Goal: Transaction & Acquisition: Purchase product/service

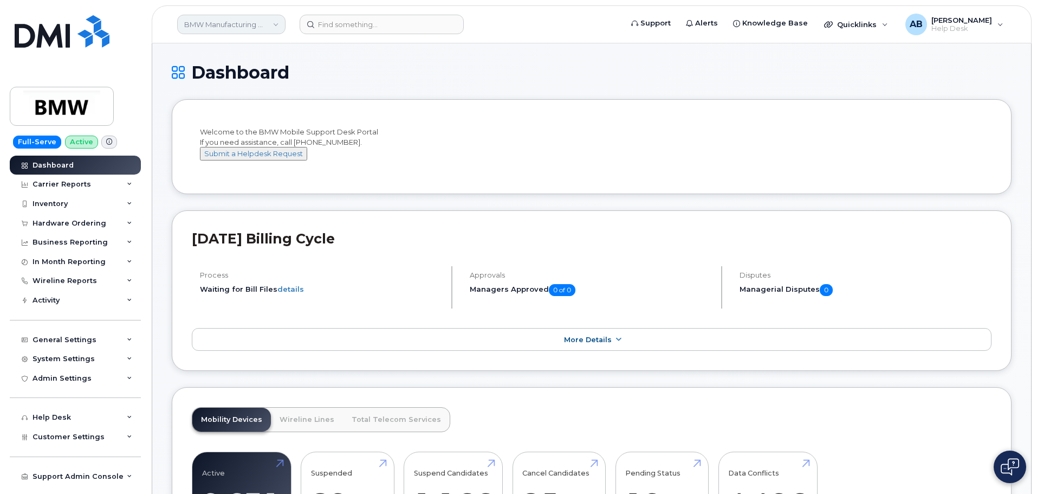
click at [227, 23] on link "BMW Manufacturing Co LLC" at bounding box center [231, 25] width 108 height 20
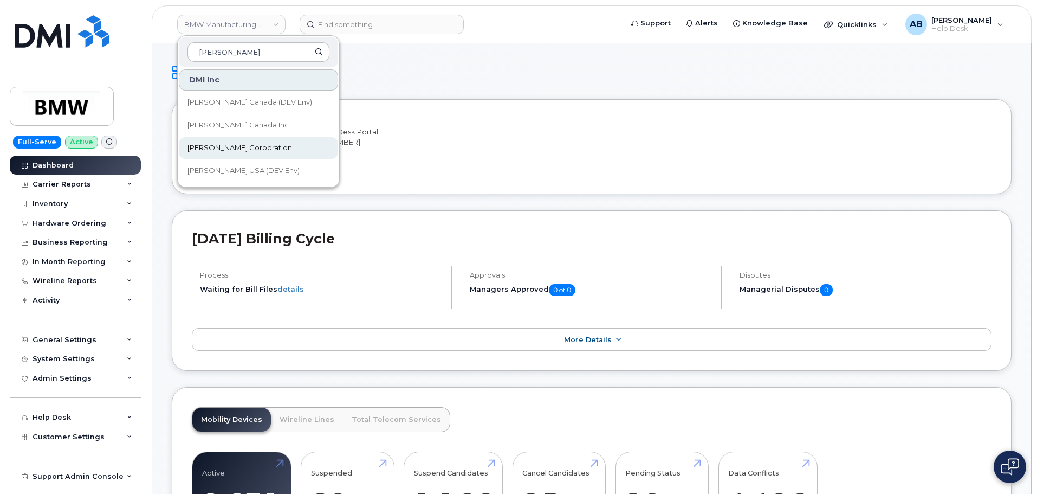
type input "[PERSON_NAME]"
click at [255, 145] on link "[PERSON_NAME] Corporation" at bounding box center [258, 148] width 159 height 22
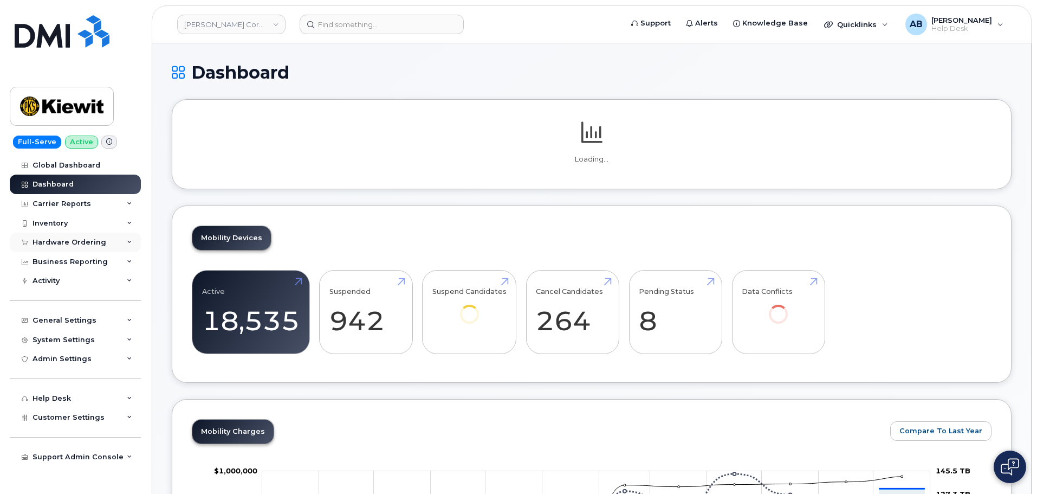
click at [46, 241] on div "Hardware Ordering" at bounding box center [70, 242] width 74 height 9
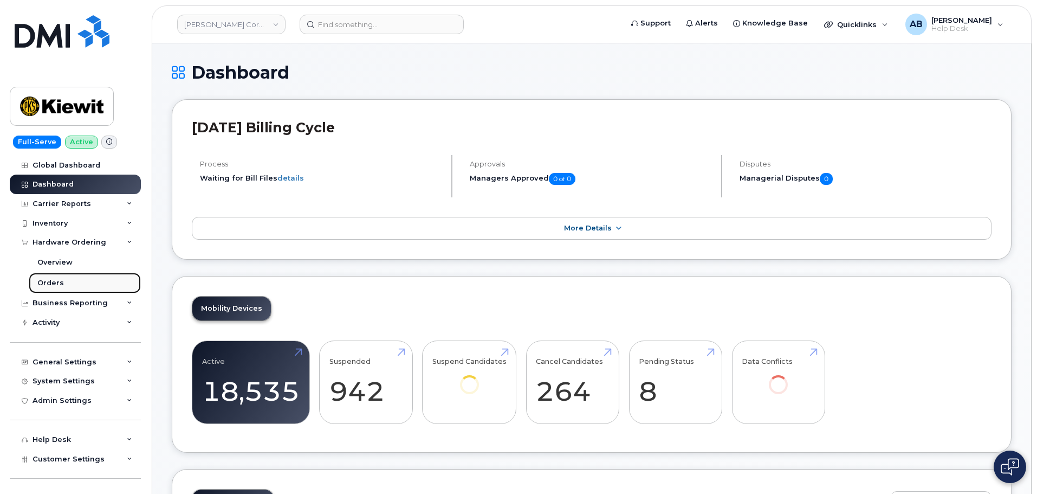
click at [52, 287] on div "Orders" at bounding box center [50, 283] width 27 height 10
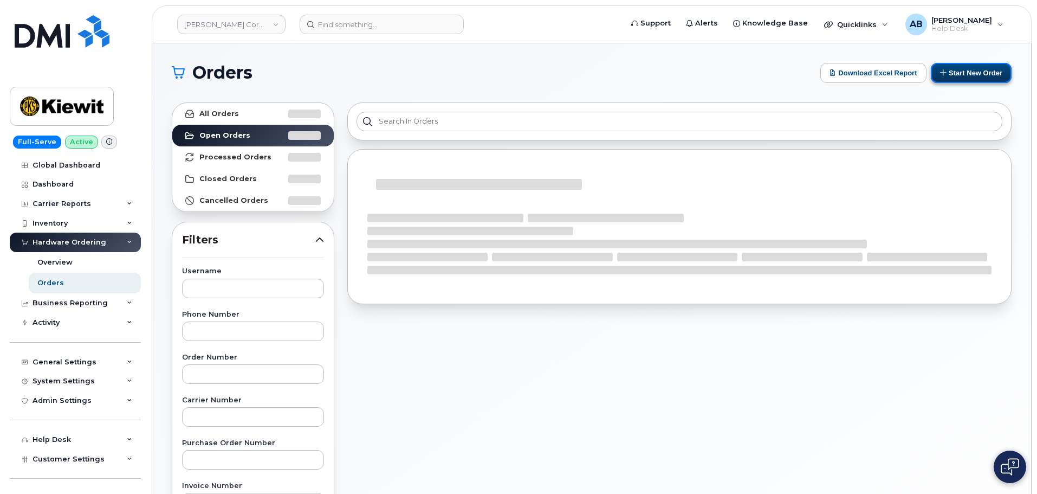
click at [952, 65] on button "Start New Order" at bounding box center [971, 73] width 81 height 20
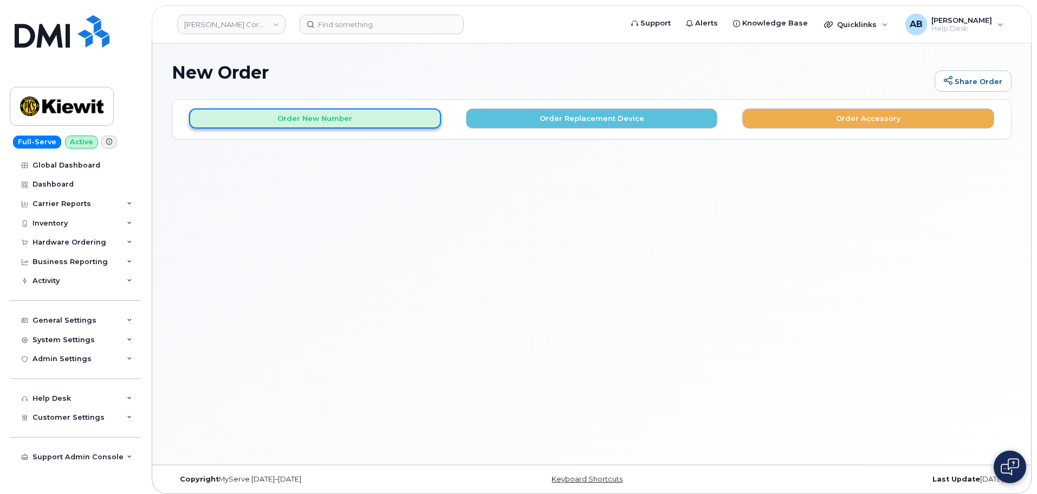
click at [342, 118] on button "Order New Number" at bounding box center [315, 118] width 252 height 20
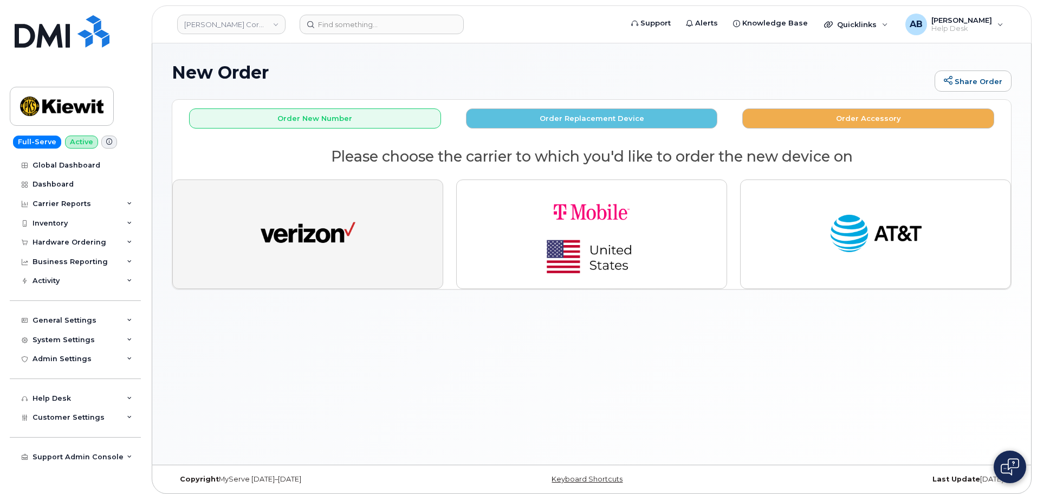
click at [344, 236] on img "button" at bounding box center [308, 234] width 95 height 49
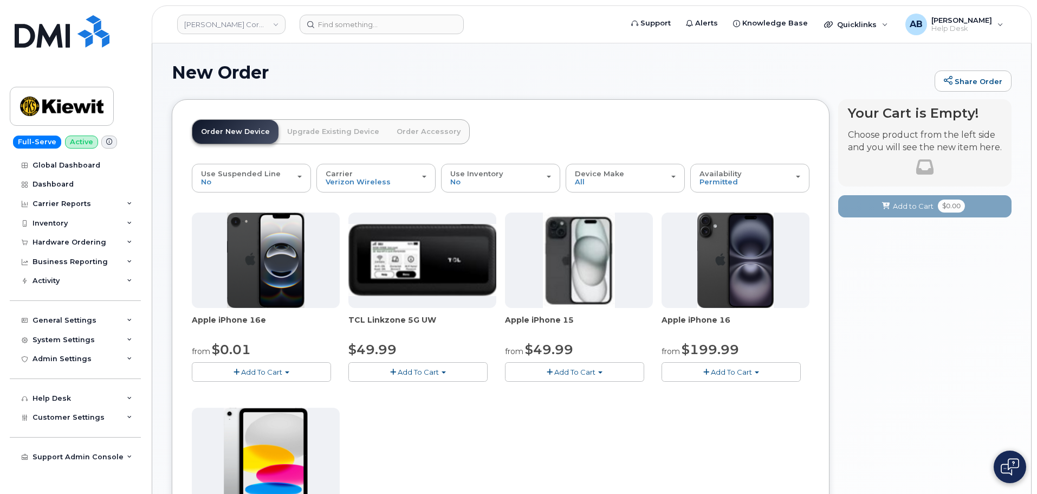
click at [733, 372] on span "Add To Cart" at bounding box center [731, 371] width 41 height 9
click at [759, 404] on link "$199.99 - 2 Year Activation (128GB)" at bounding box center [739, 405] width 150 height 14
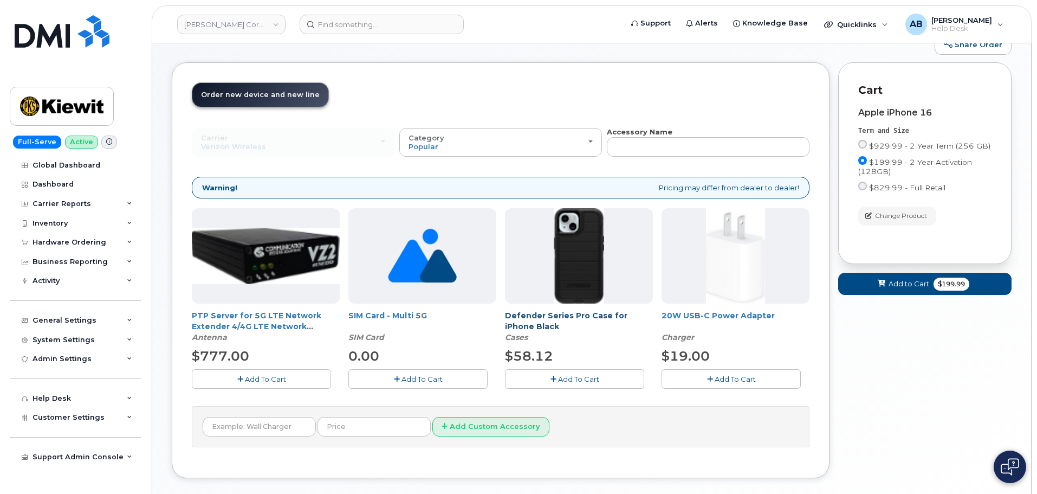
scroll to position [54, 0]
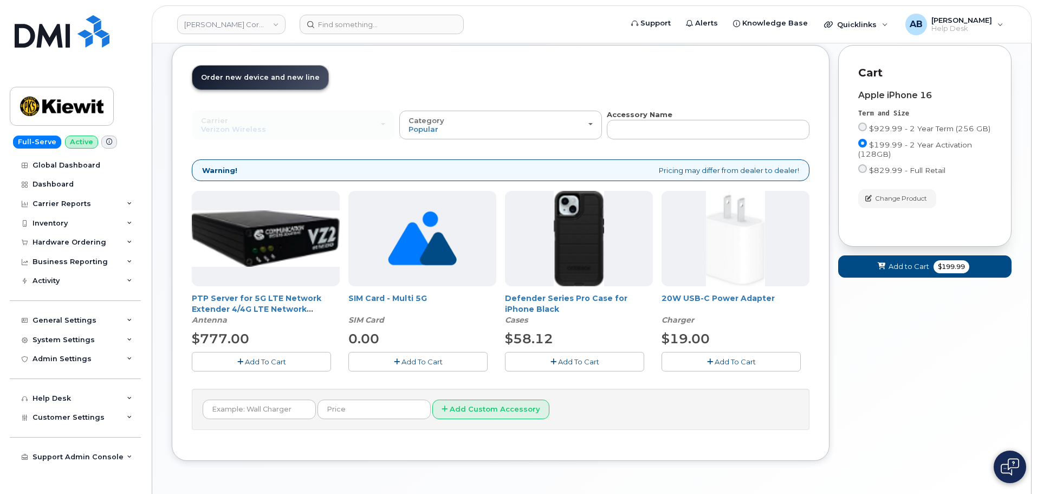
click at [563, 359] on span "Add To Cart" at bounding box center [578, 361] width 41 height 9
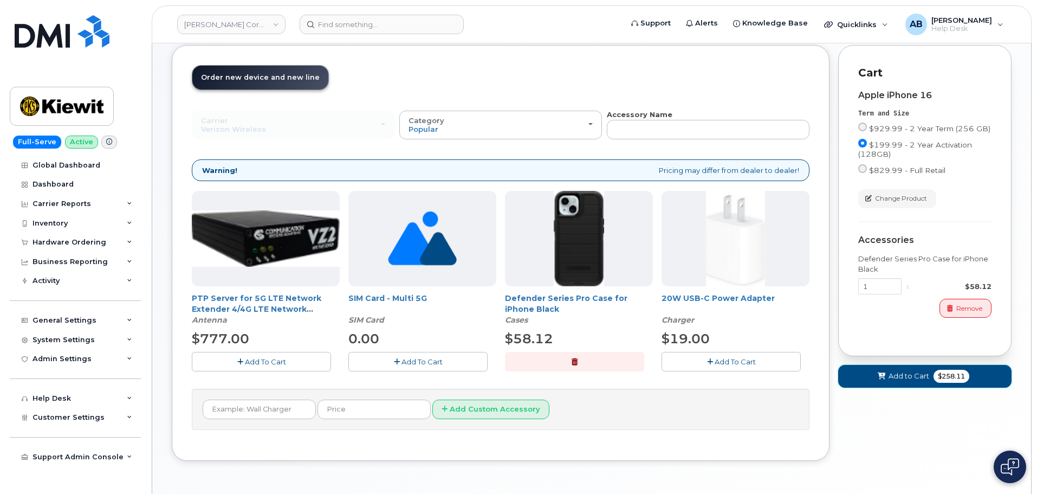
click at [906, 373] on span "Add to Cart" at bounding box center [909, 376] width 41 height 10
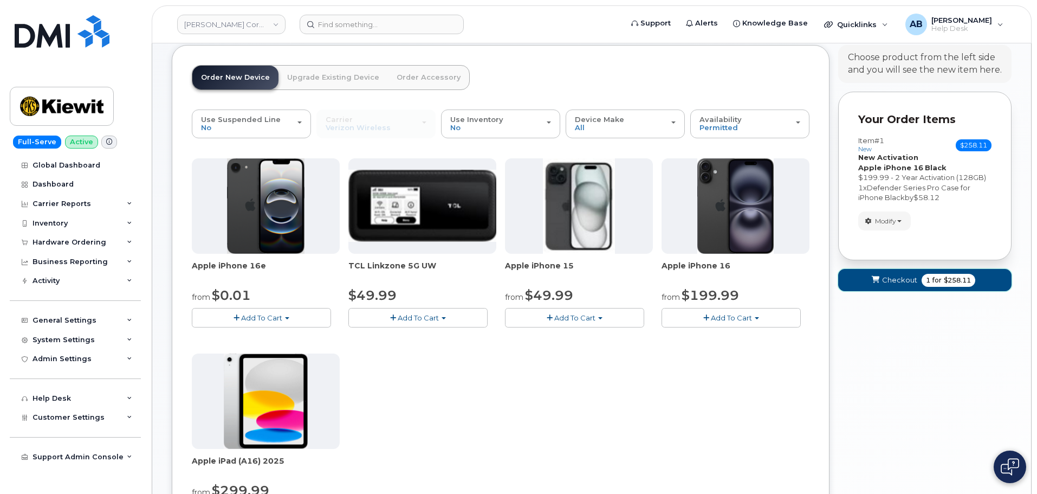
click at [882, 277] on button "Checkout 1 for $258.11" at bounding box center [924, 280] width 173 height 22
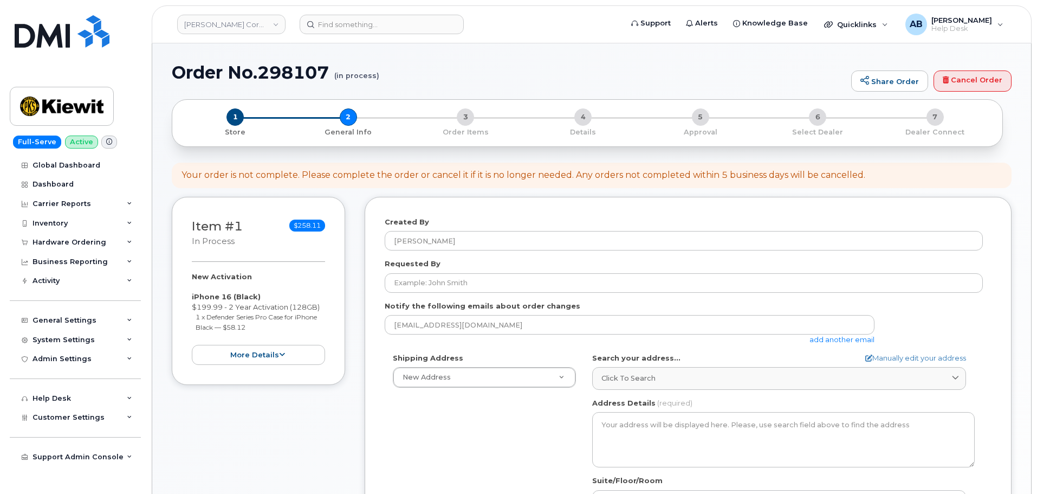
select select
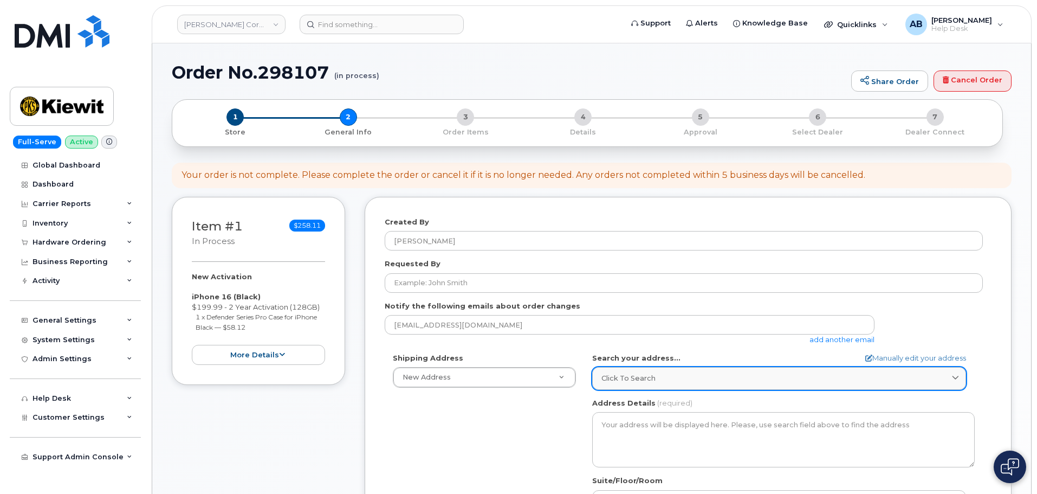
click at [705, 370] on link "Click to search" at bounding box center [779, 378] width 374 height 22
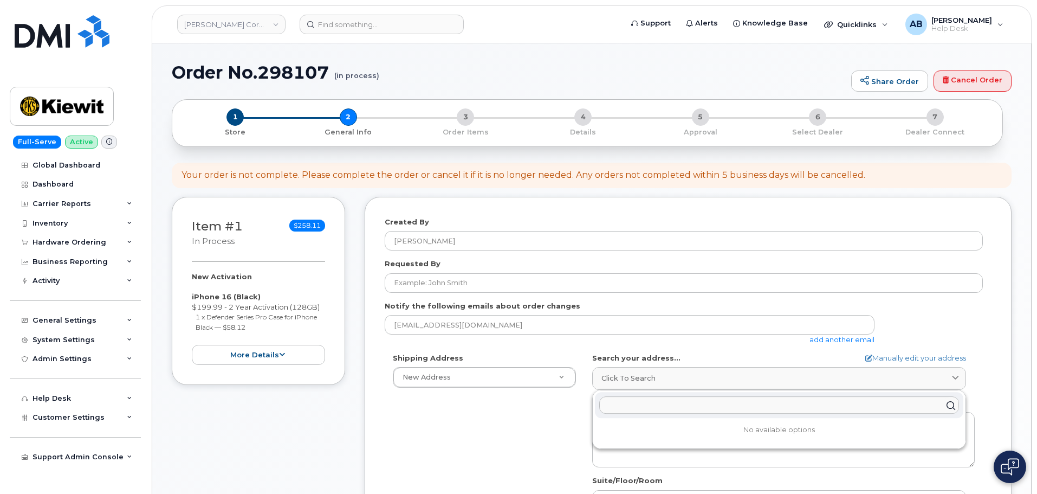
scroll to position [108, 0]
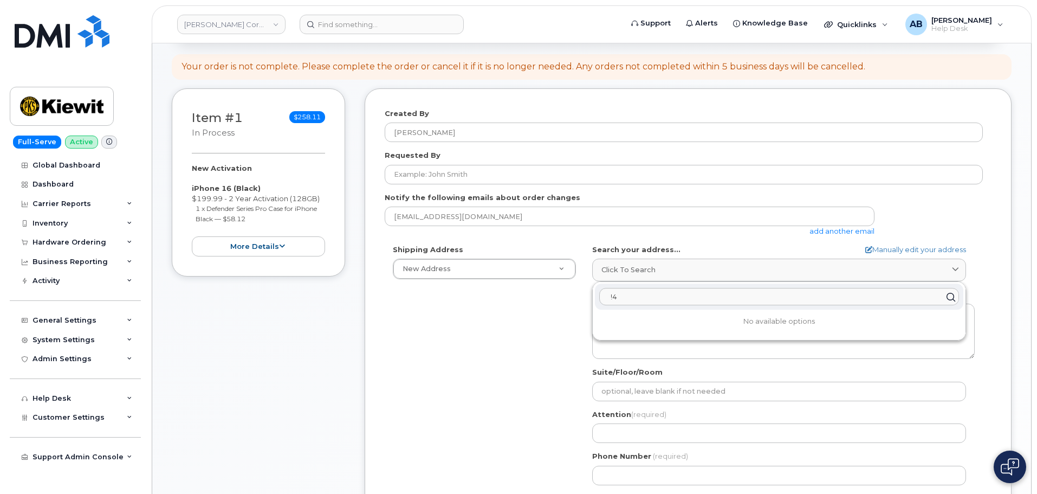
type input "!"
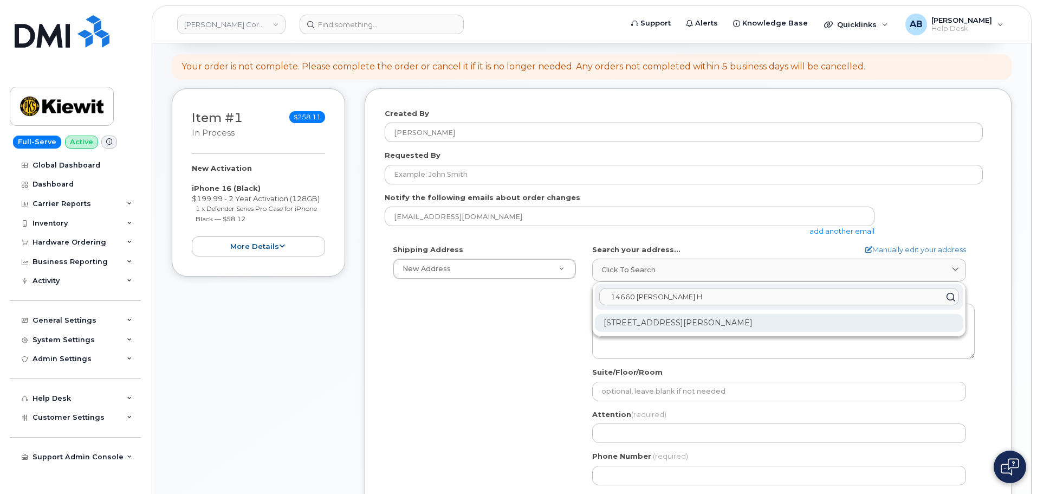
type input "14660 Dixie H"
click at [710, 322] on div "14660 Dixie Hwy Louisville KY 40272-1016" at bounding box center [779, 323] width 369 height 18
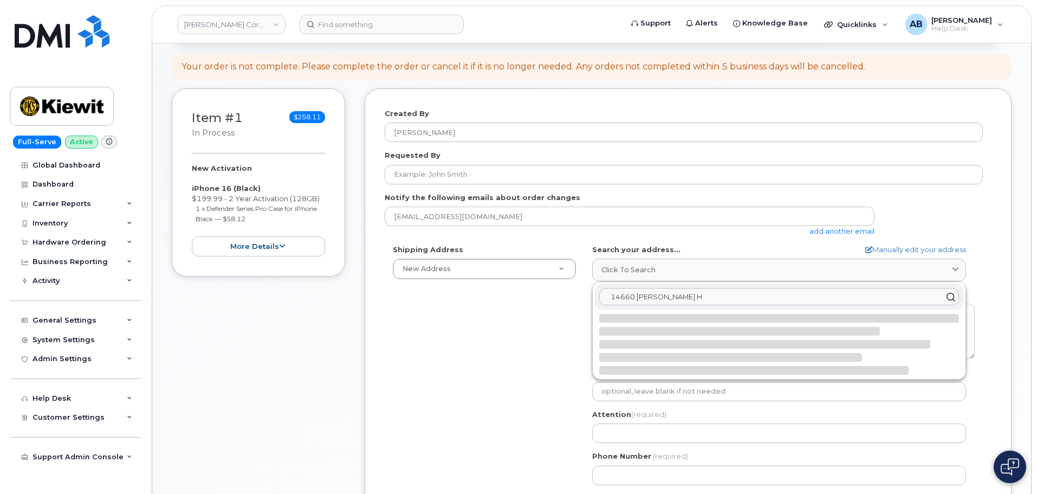
select select
type textarea "14660 Dixie Hwy LOUISVILLE KY 40272-1016 UNITED STATES"
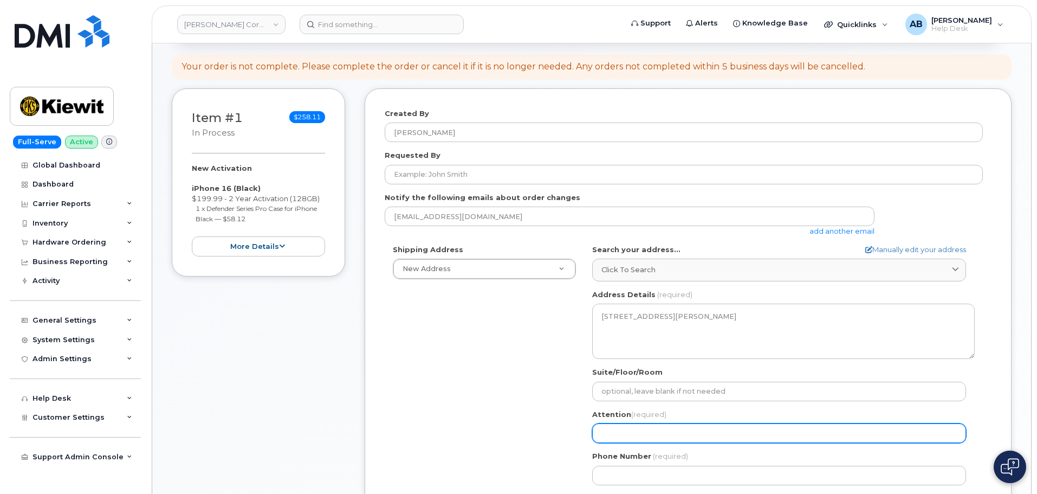
click at [645, 435] on input "Attention (required)" at bounding box center [779, 433] width 374 height 20
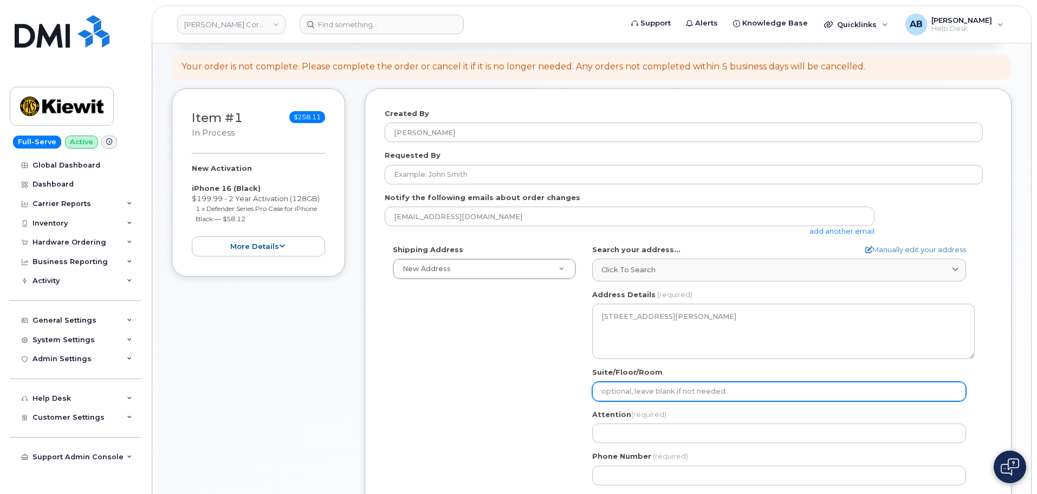
click at [689, 389] on input "Suite/Floor/Room" at bounding box center [779, 392] width 374 height 20
click at [733, 390] on input "Suite/Floor/Room" at bounding box center [779, 392] width 374 height 20
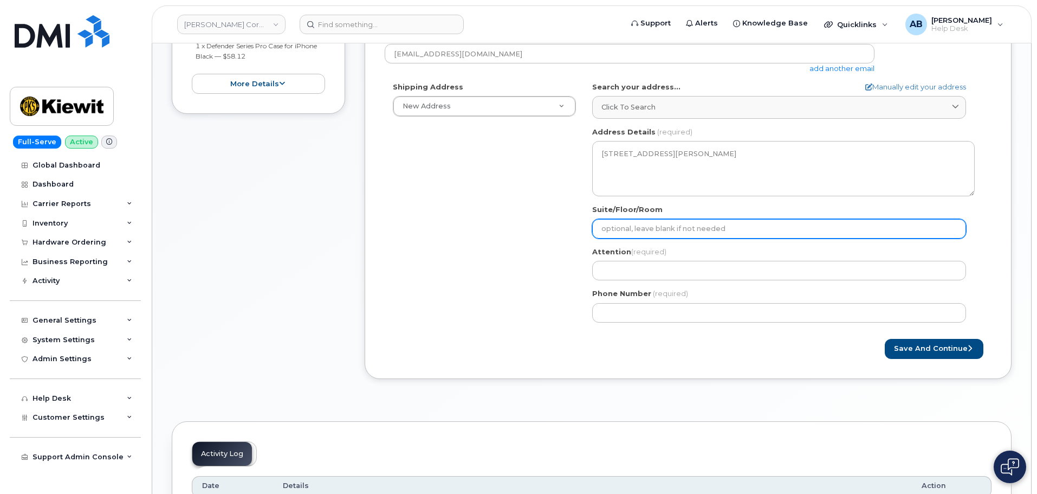
scroll to position [217, 0]
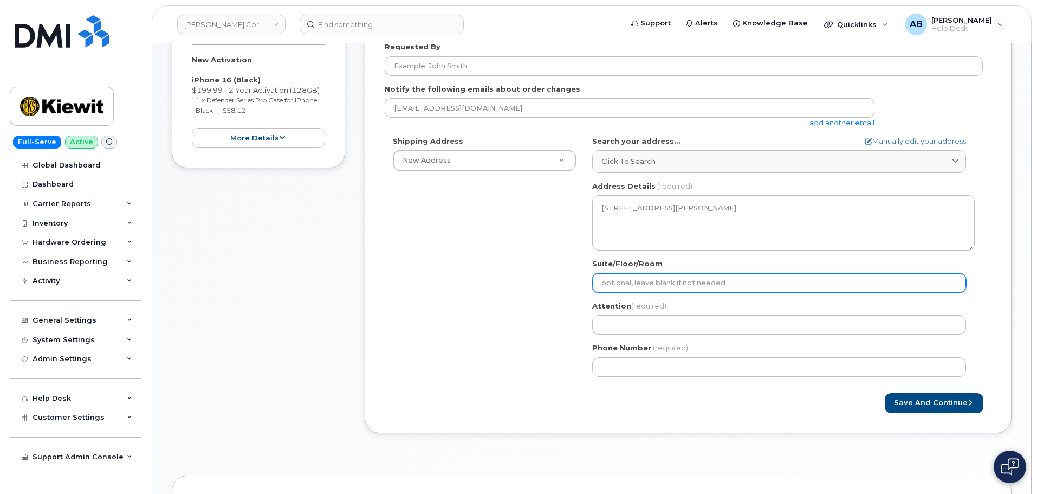
select select
type input "G"
select select
type input "Ga"
select select
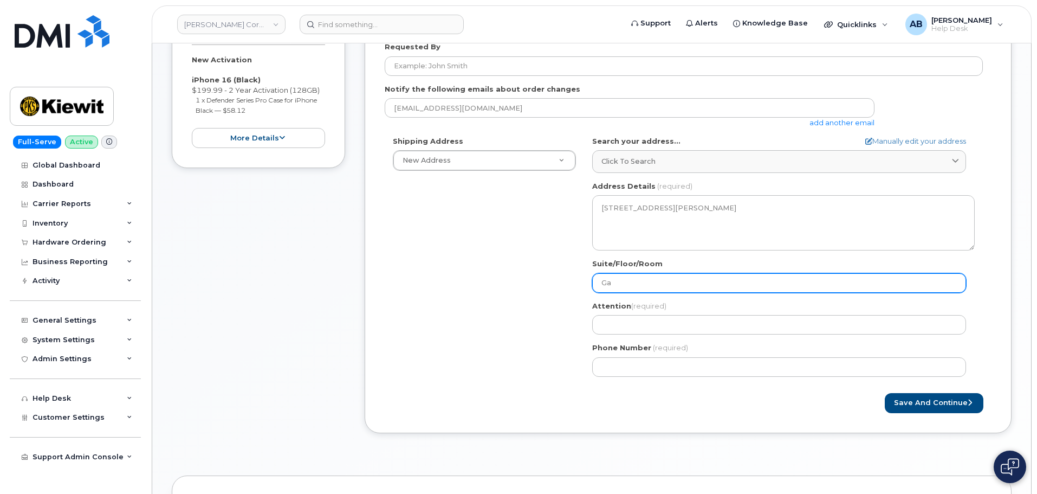
type input "Gat"
select select
type input "Gate"
select select
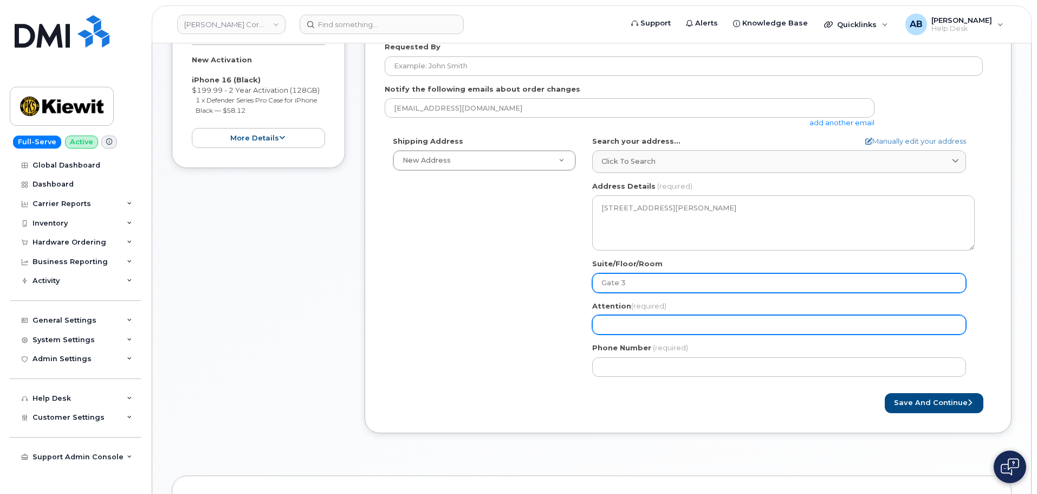
type input "Gate 3"
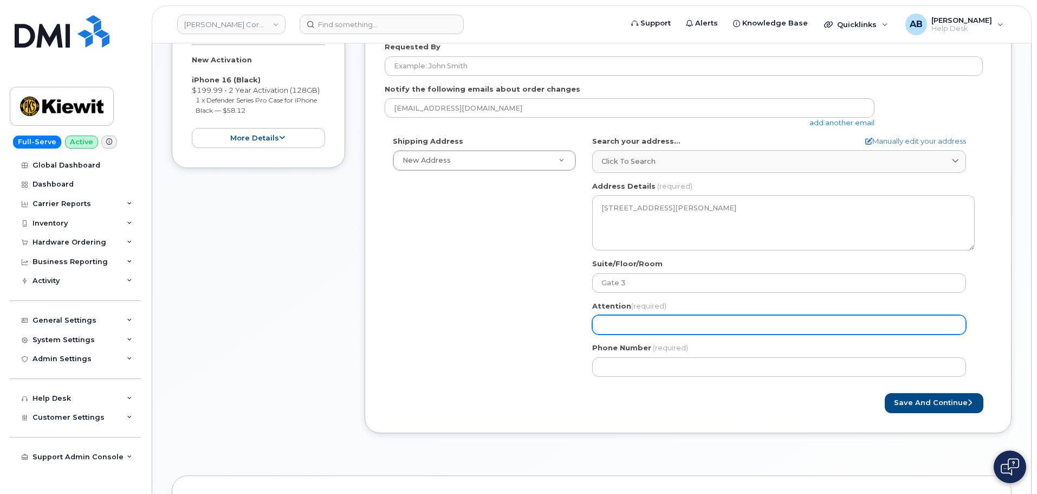
click at [682, 319] on input "Attention (required)" at bounding box center [779, 325] width 374 height 20
paste input "[PERSON_NAME]"
select select
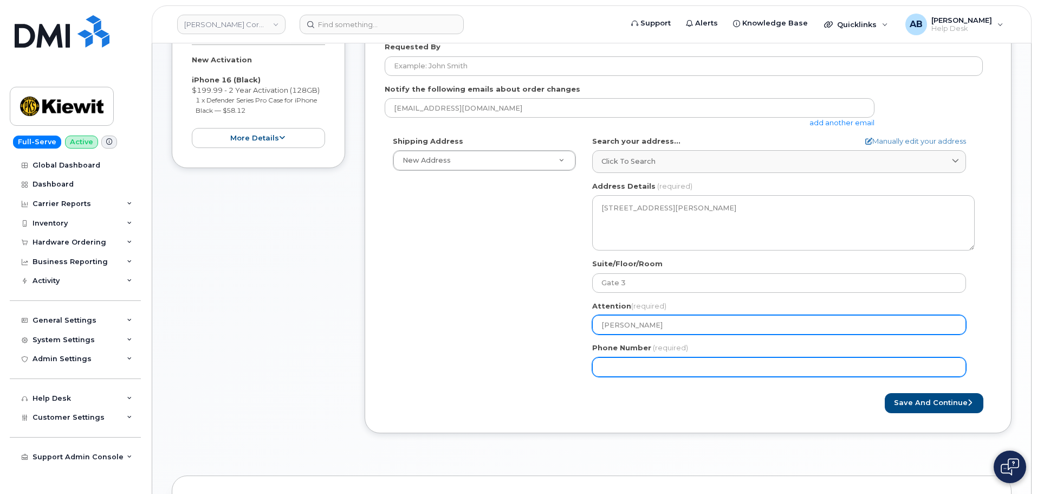
type input "[PERSON_NAME]"
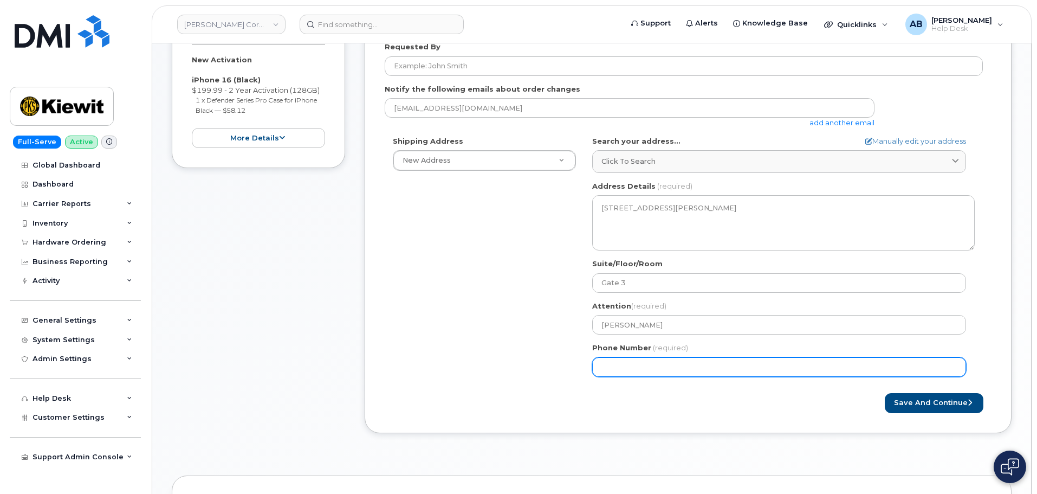
click at [650, 370] on input "Phone Number" at bounding box center [779, 367] width 374 height 20
click at [609, 362] on input "Phone Number" at bounding box center [779, 367] width 374 height 20
paste input "9133292199"
select select
type input "9133292199"
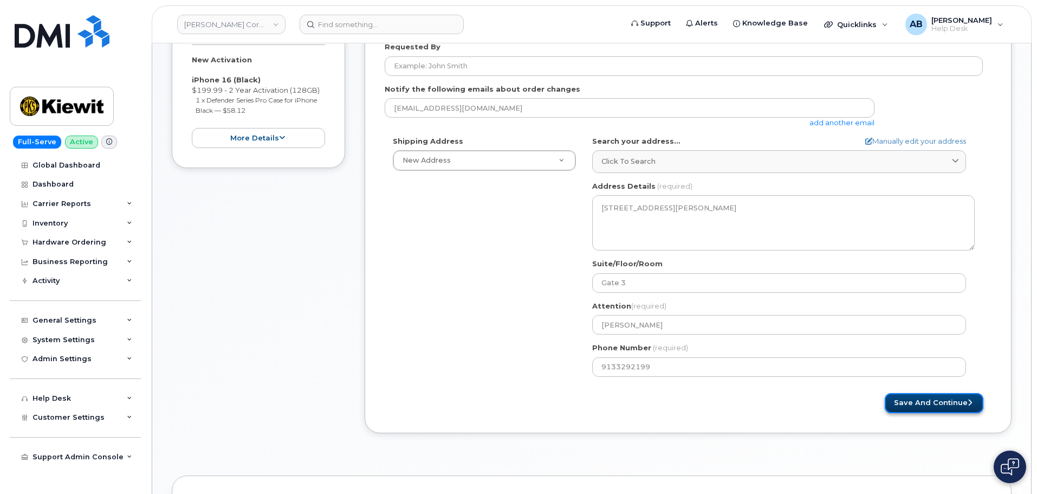
click at [947, 399] on button "Save and Continue" at bounding box center [934, 403] width 99 height 20
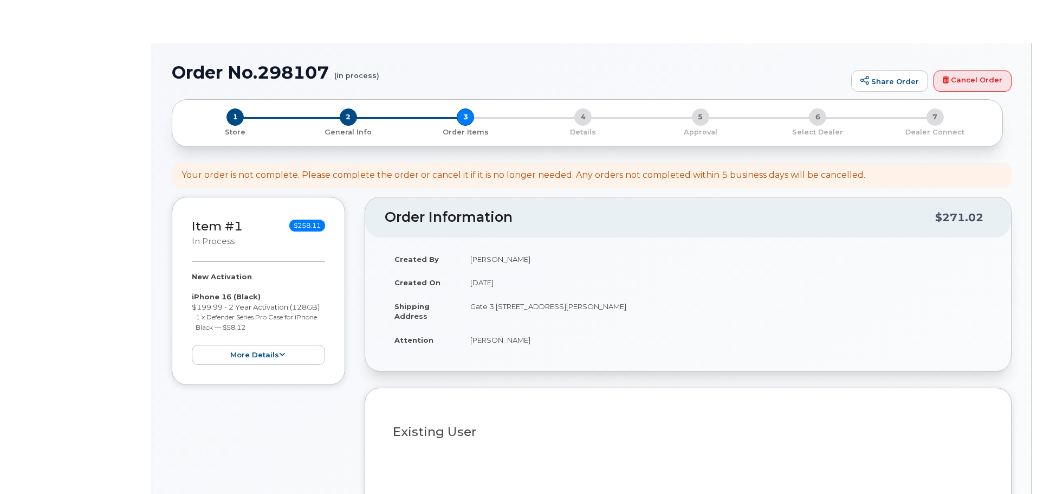
select select
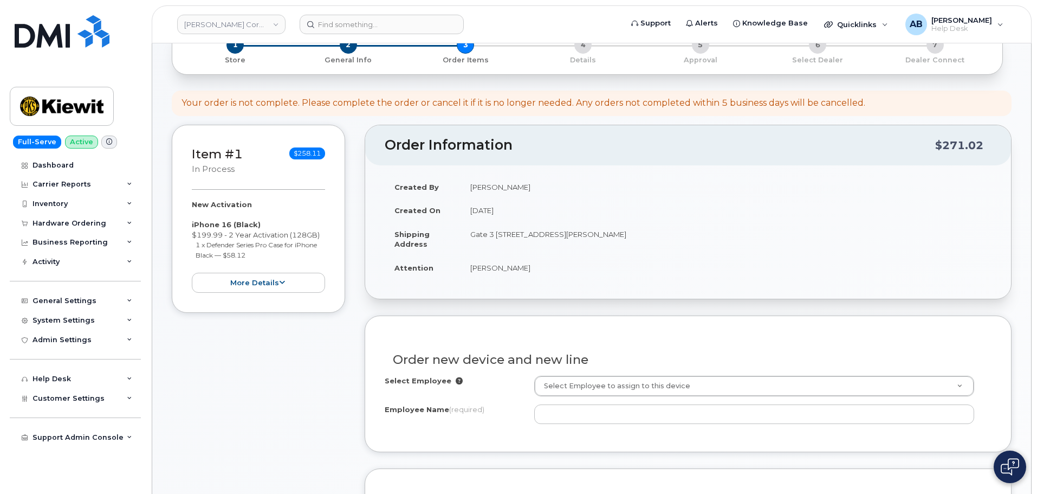
scroll to position [163, 0]
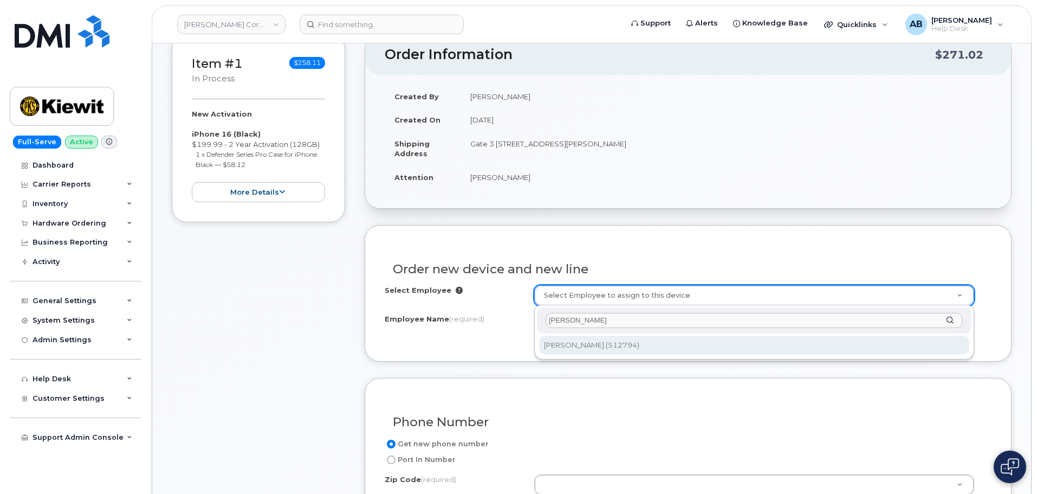
type input "[PERSON_NAME]"
type input "2163815"
type input "[PERSON_NAME]"
type input "14660 Dixie Hwy"
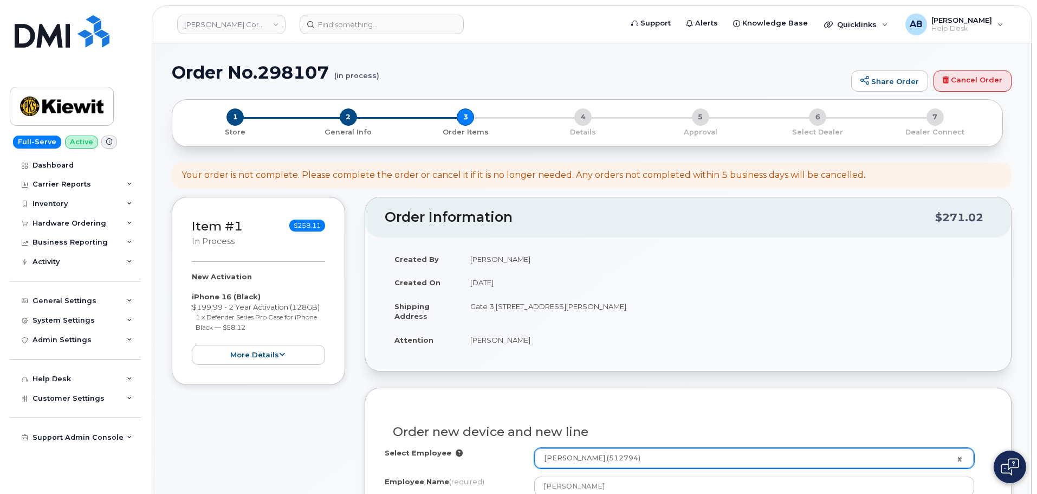
scroll to position [391, 0]
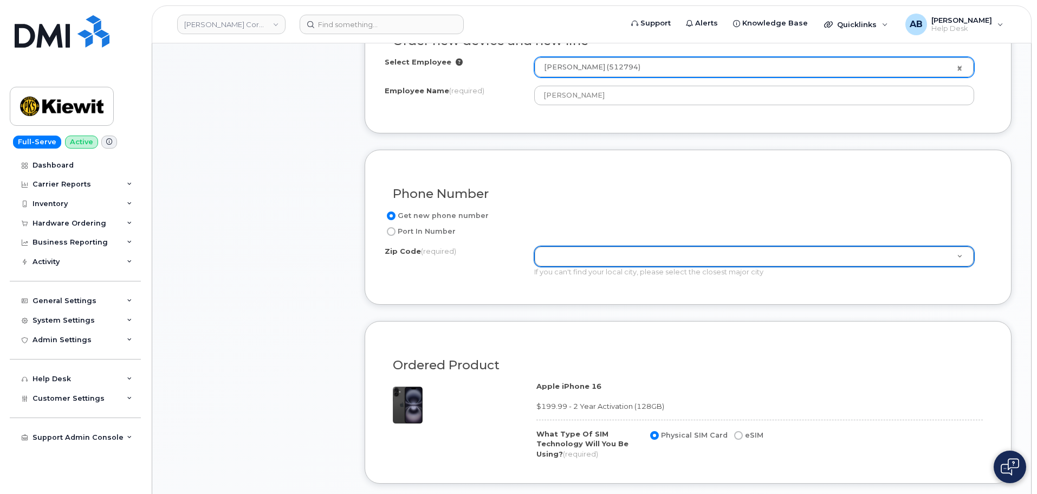
drag, startPoint x: 613, startPoint y: 309, endPoint x: 623, endPoint y: 308, distance: 10.4
click at [573, 246] on div "Zip Code (required)" at bounding box center [754, 256] width 440 height 21
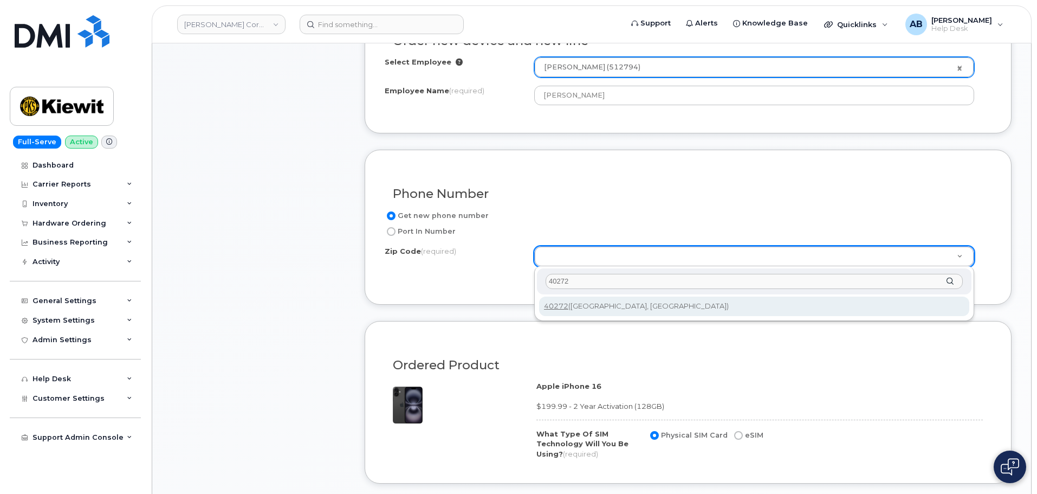
type input "40272"
type input "40272 (Louisville, KY)"
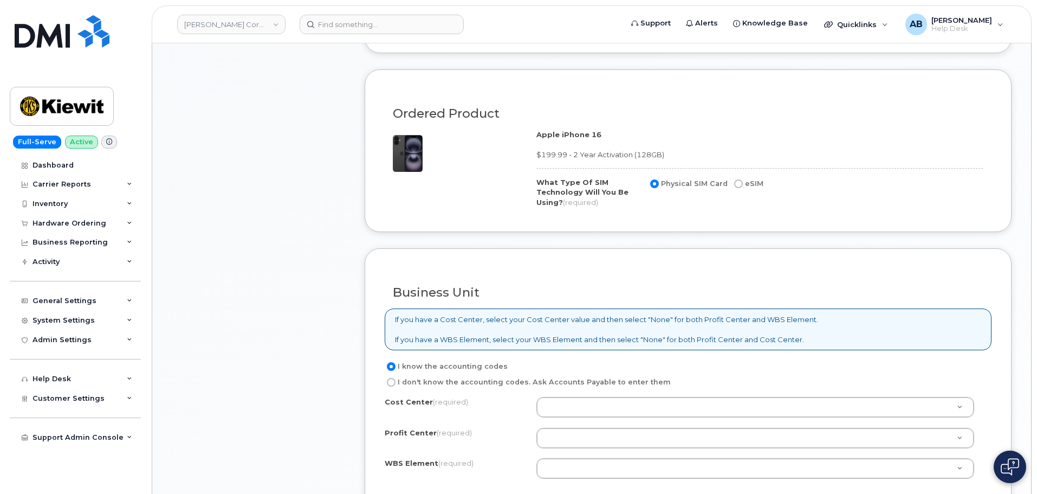
scroll to position [662, 0]
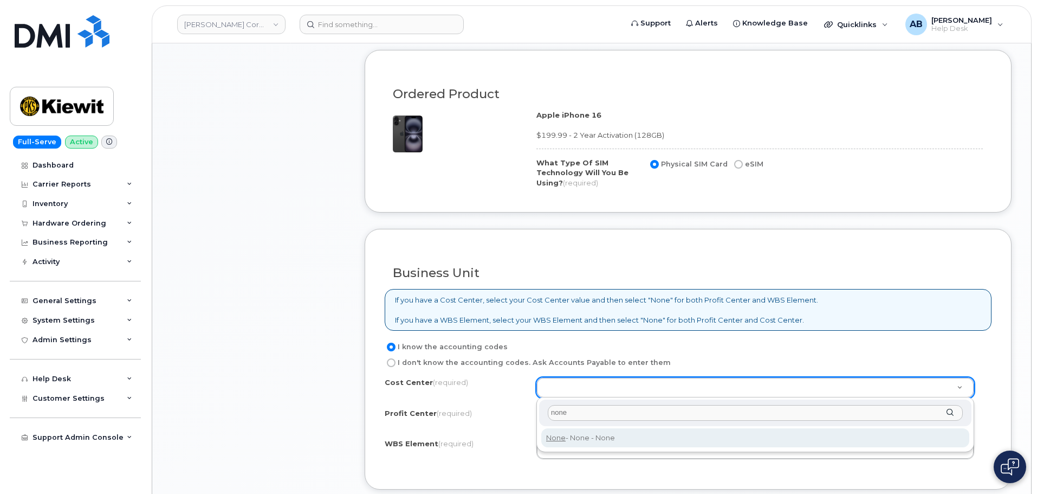
type input "none"
type input "None"
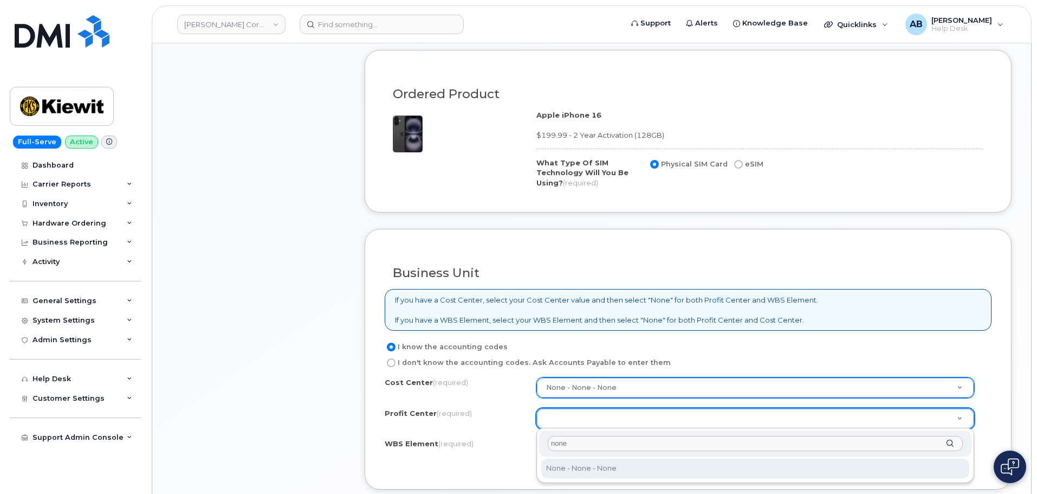
type input "none"
select select "None"
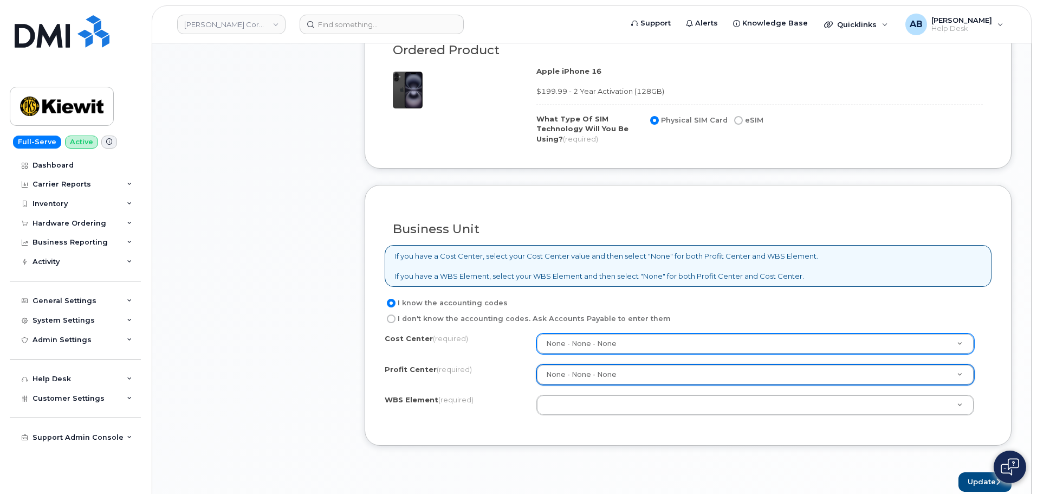
scroll to position [770, 0]
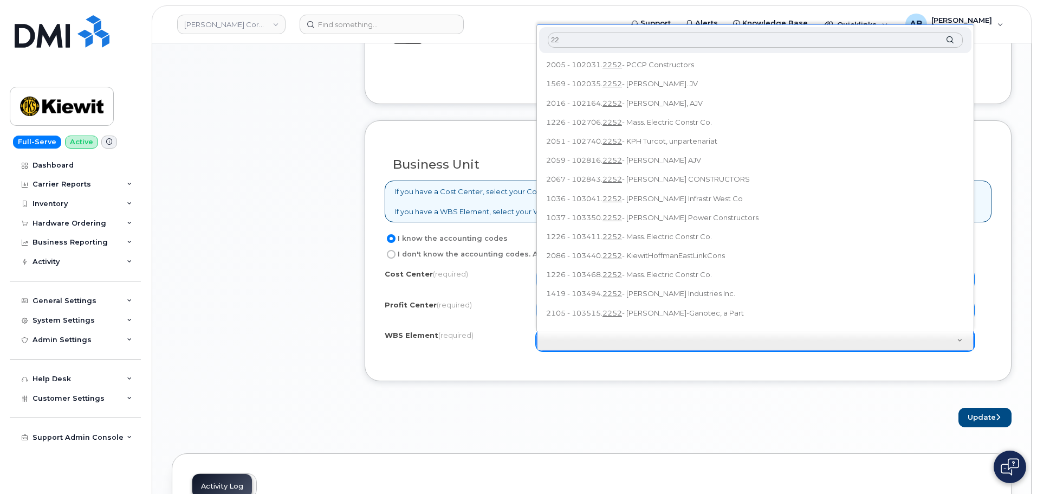
type input "2"
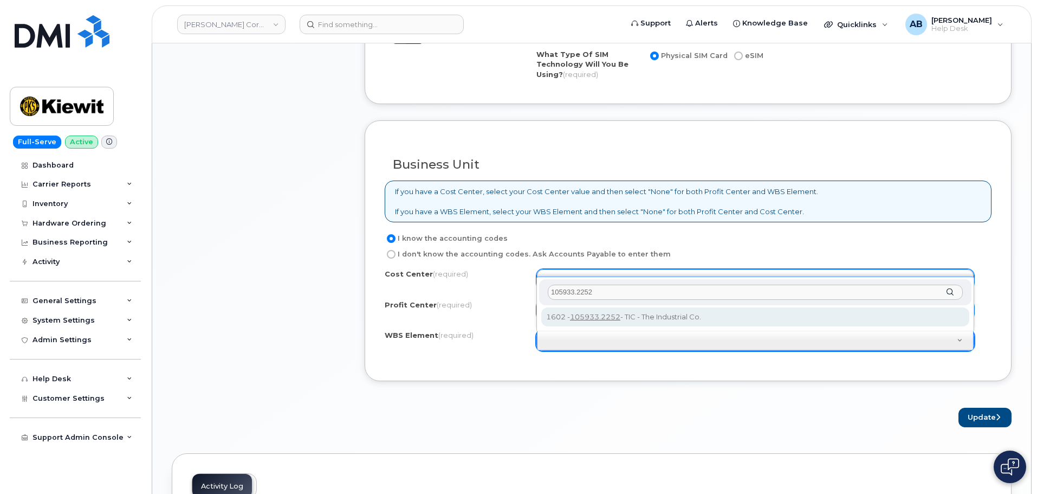
type input "105933.2252"
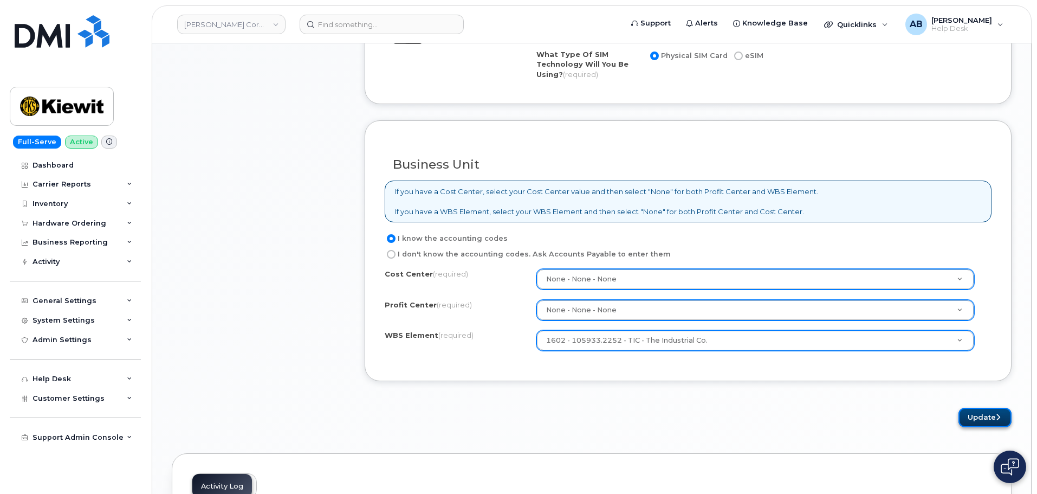
click at [992, 411] on button "Update" at bounding box center [985, 418] width 53 height 20
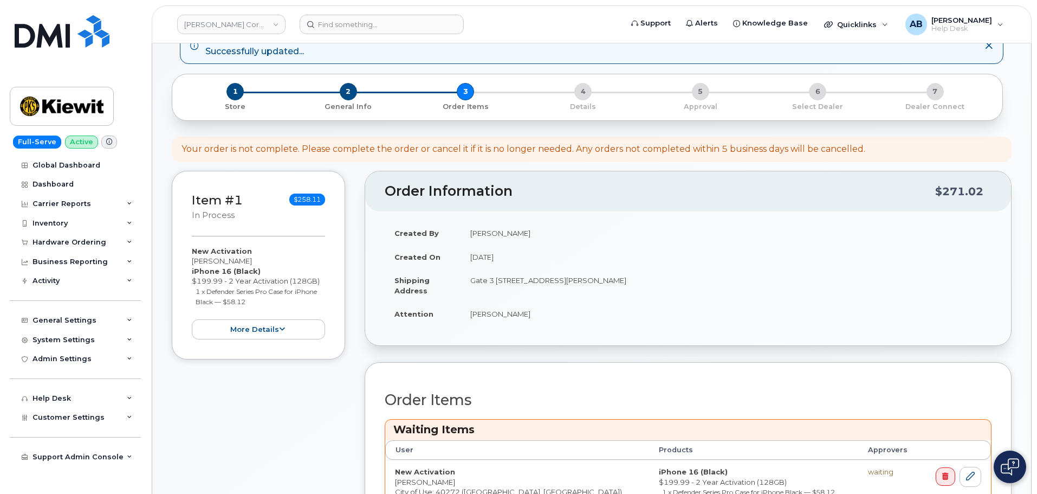
scroll to position [163, 0]
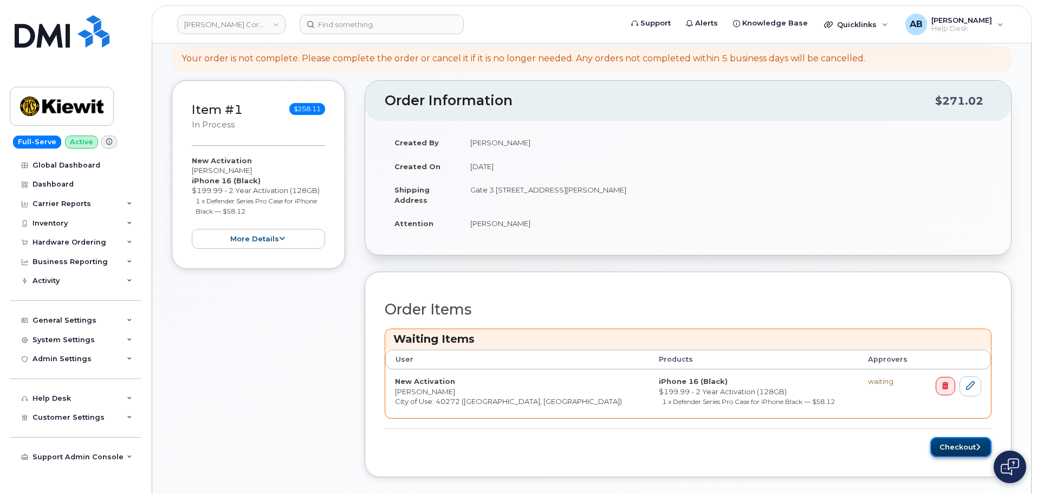
click at [944, 438] on button "Checkout" at bounding box center [960, 447] width 61 height 20
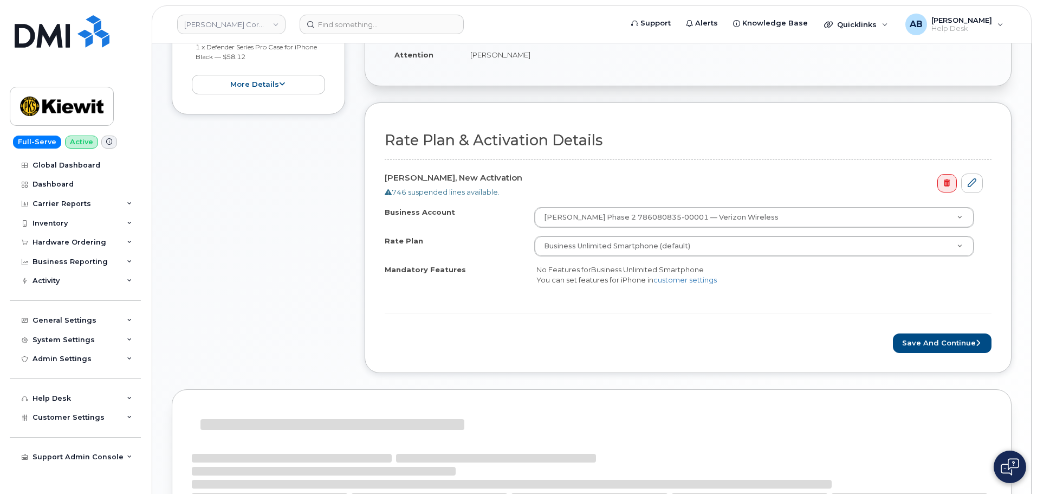
scroll to position [271, 0]
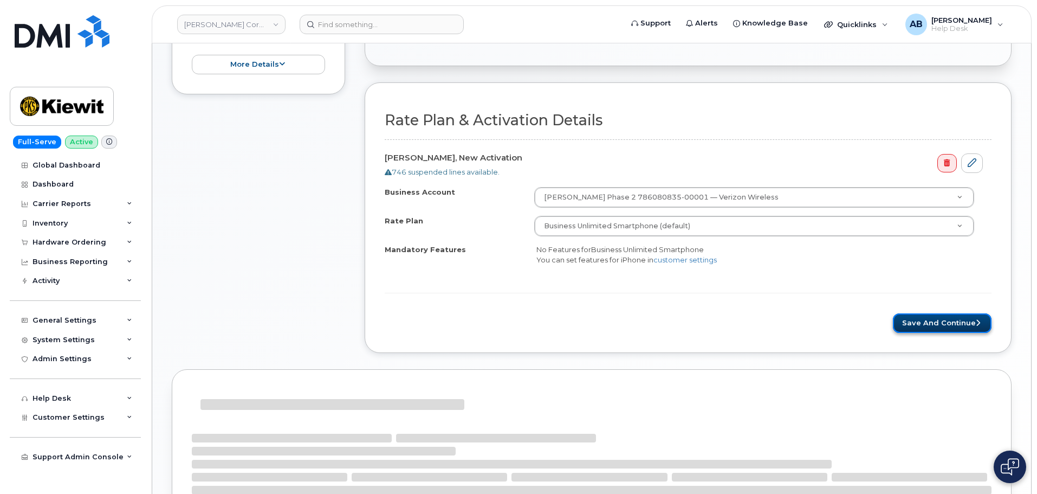
click at [928, 321] on button "Save and Continue" at bounding box center [942, 323] width 99 height 20
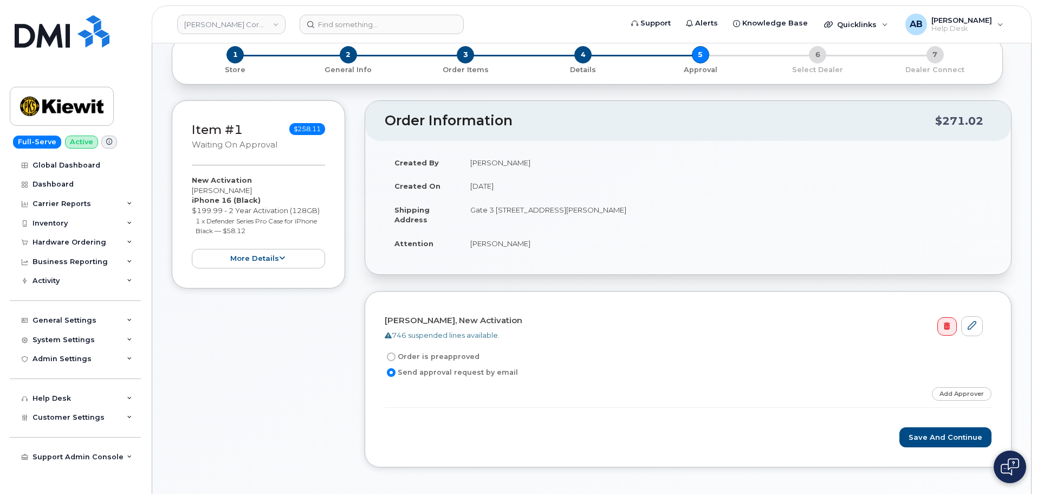
scroll to position [54, 0]
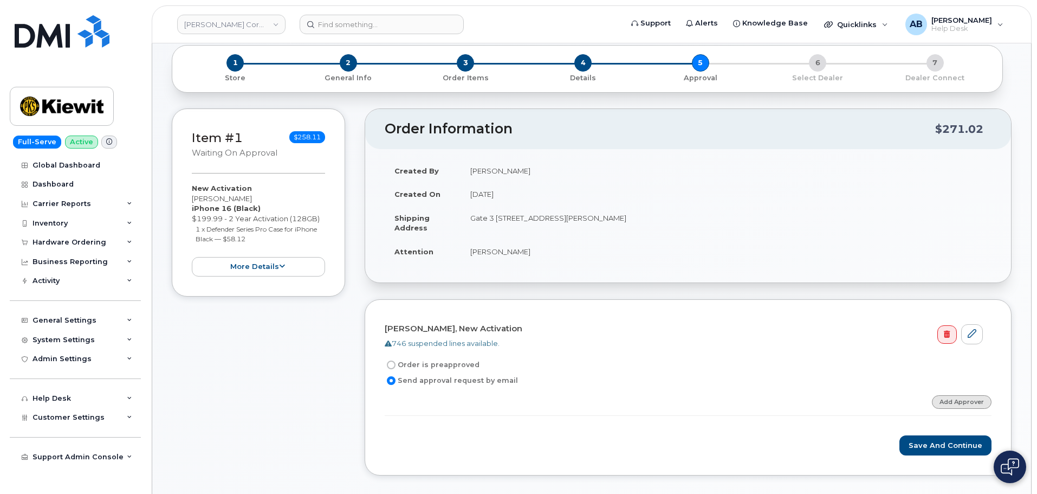
click at [946, 405] on link "Add Approver" at bounding box center [962, 402] width 60 height 14
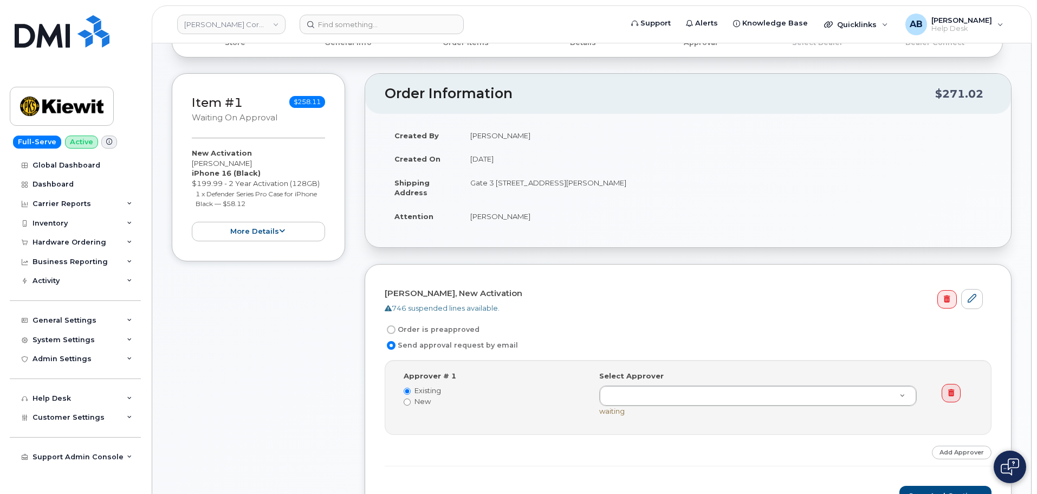
scroll to position [108, 0]
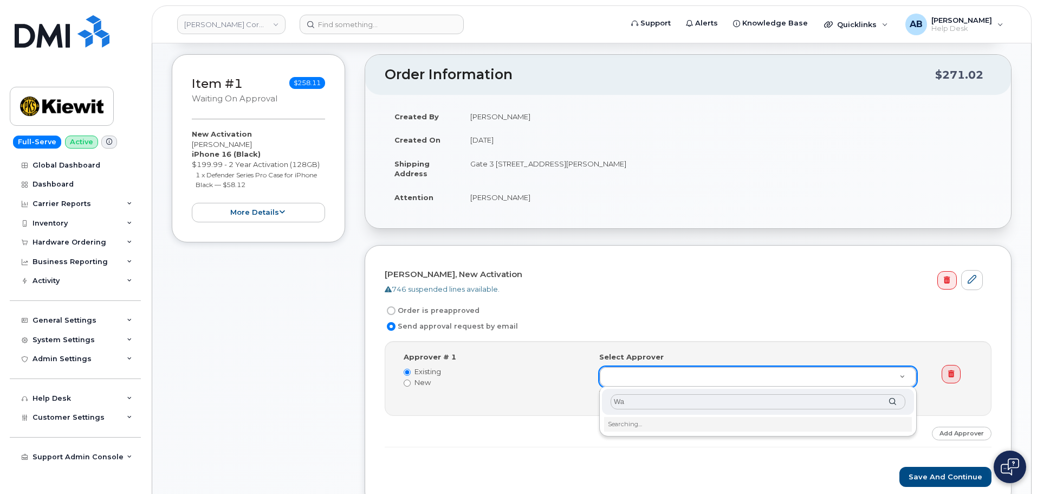
type input "W"
type input "[PERSON_NAME][EMAIL_ADDRESS][PERSON_NAME][PERSON_NAME][DOMAIN_NAME]"
drag, startPoint x: 713, startPoint y: 400, endPoint x: 612, endPoint y: 406, distance: 101.0
click at [612, 406] on input "wayne.wilson@kiewit.com" at bounding box center [758, 402] width 295 height 16
paste input "WAYNE.WILSON@KIEWIT.COM"
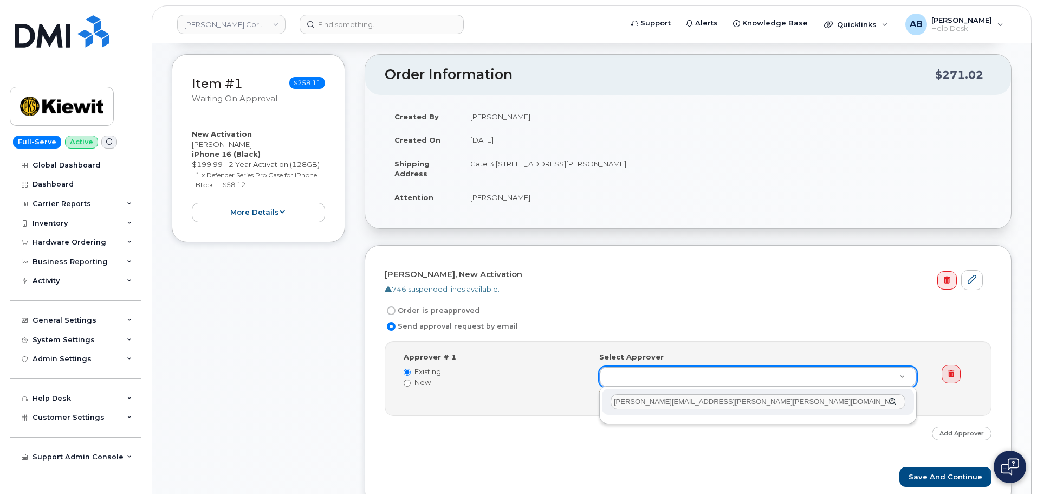
scroll to position [163, 0]
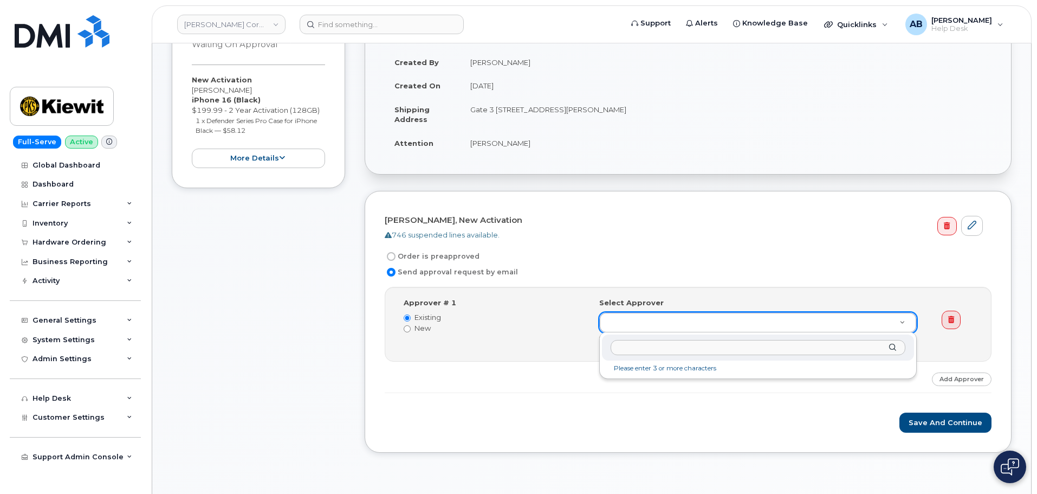
paste input "WAYNE.WILSON@KIEWIT.COM"
type input "WAYNE.WILSON@KIEWIT.COM"
click at [892, 346] on div "WAYNE.WILSON@KIEWIT.COM" at bounding box center [758, 347] width 312 height 27
click at [777, 348] on input "text" at bounding box center [758, 348] width 295 height 16
type input "w"
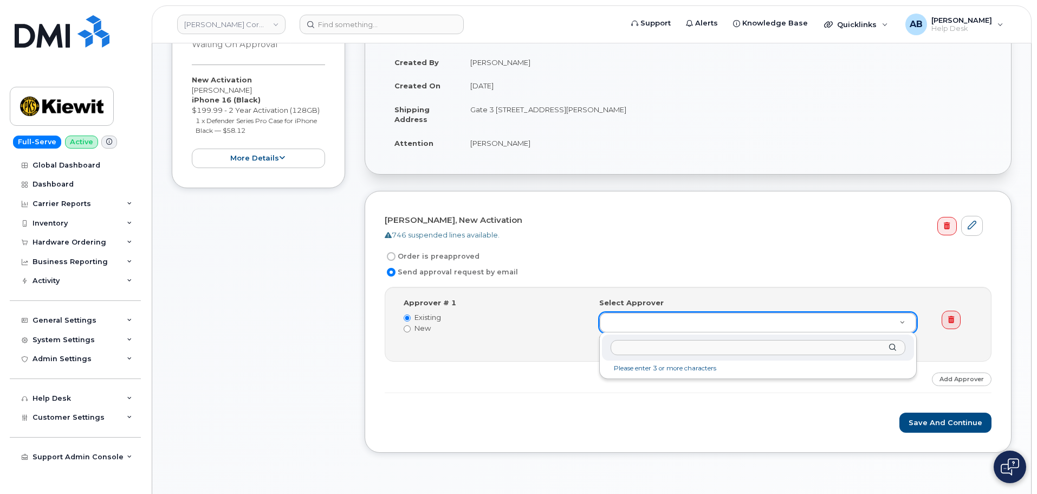
paste input "WAYNE.WILSON@KIEWIT.COM"
type input "WAYNE.WILSON@KIEWIT.COM"
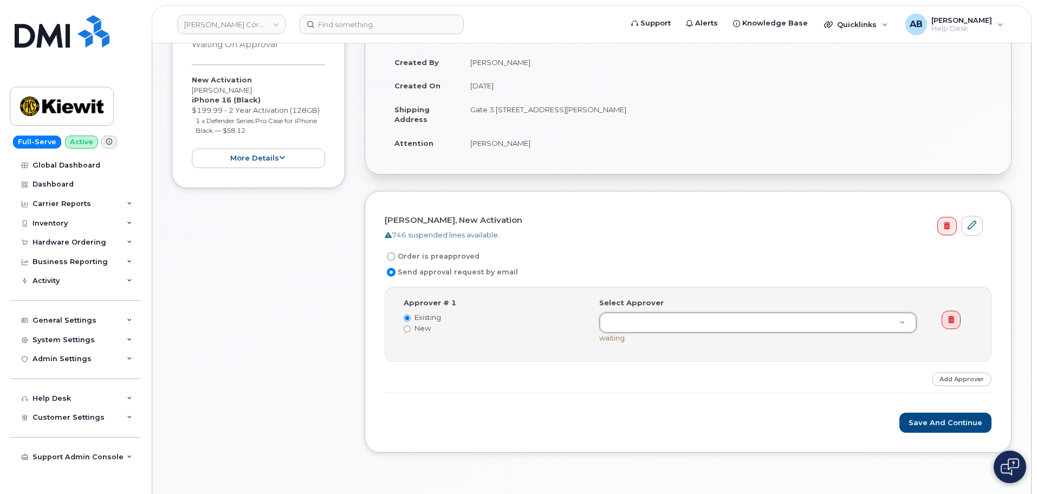
click at [424, 327] on label "New" at bounding box center [493, 328] width 179 height 10
click at [411, 327] on input "New" at bounding box center [407, 328] width 7 height 7
radio input "true"
radio input "false"
click at [657, 326] on input at bounding box center [678, 322] width 143 height 20
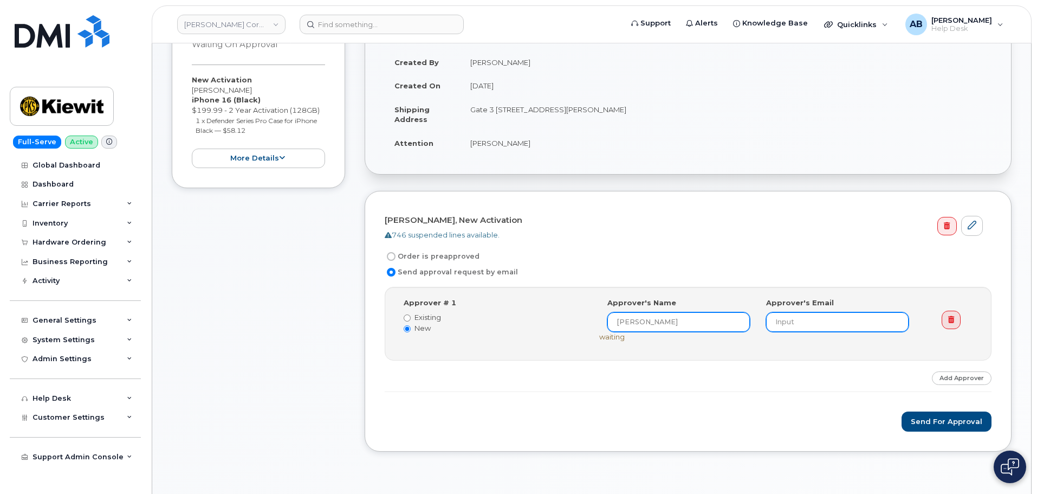
type input "Wayne Wilson"
click at [796, 324] on input "email" at bounding box center [837, 322] width 143 height 20
paste input "WAYNE.WILSON@KIEWIT.COM"
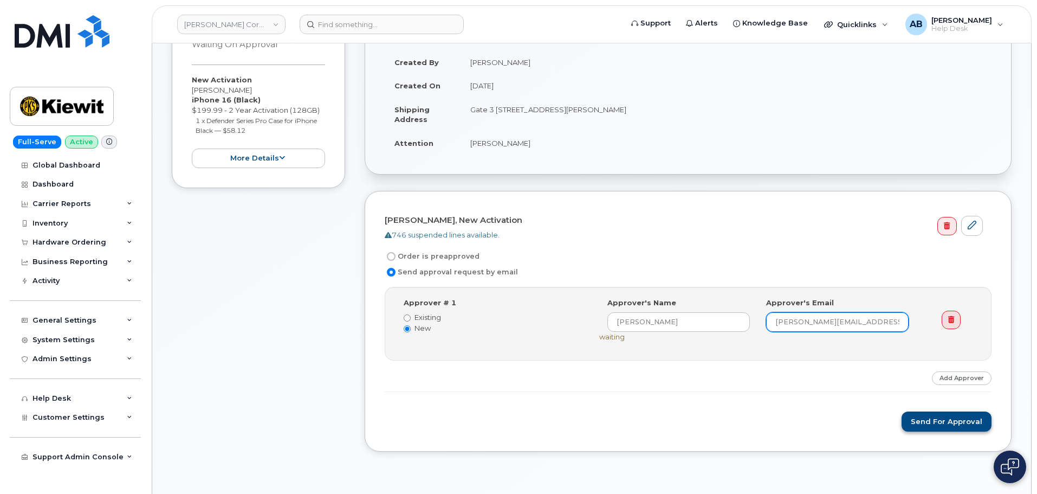
type input "WAYNE.WILSON@KIEWIT.COM"
click at [938, 417] on button "Send for Approval" at bounding box center [947, 421] width 90 height 20
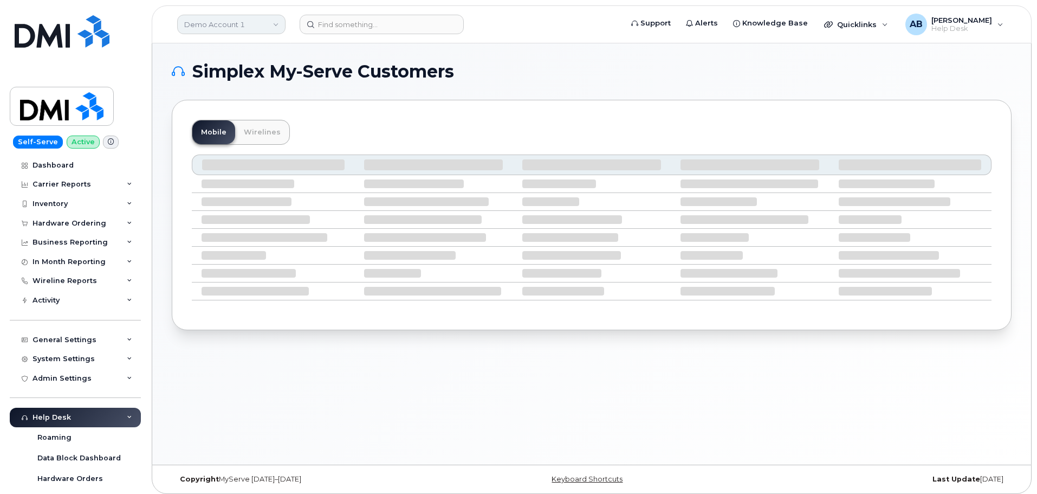
click at [222, 25] on link "Demo Account 1" at bounding box center [231, 25] width 108 height 20
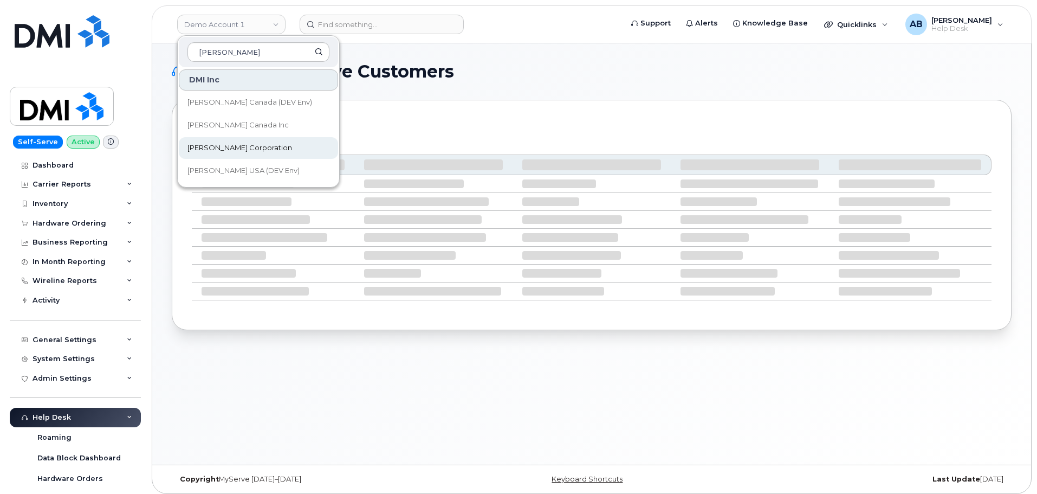
type input "[PERSON_NAME]"
click at [241, 152] on span "[PERSON_NAME] Corporation" at bounding box center [240, 148] width 105 height 11
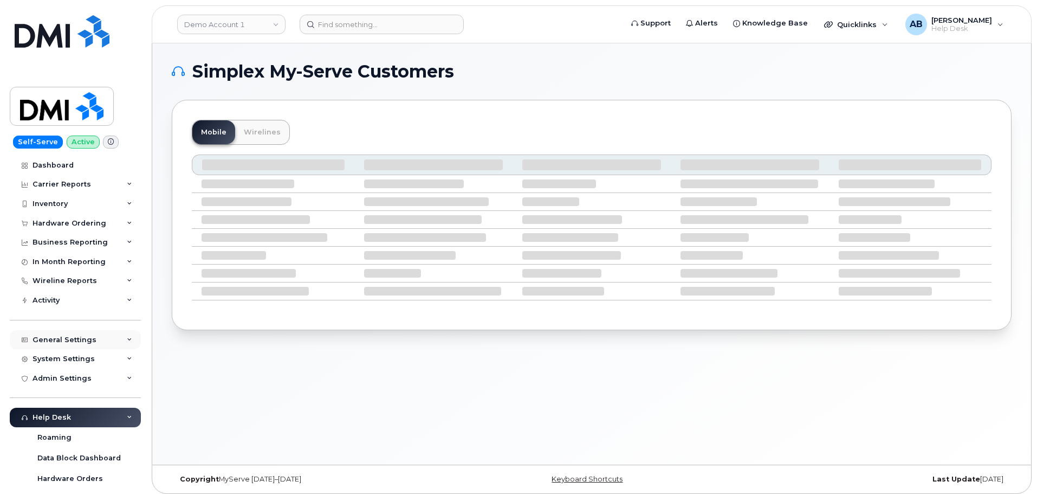
click at [73, 341] on div "General Settings" at bounding box center [65, 339] width 64 height 9
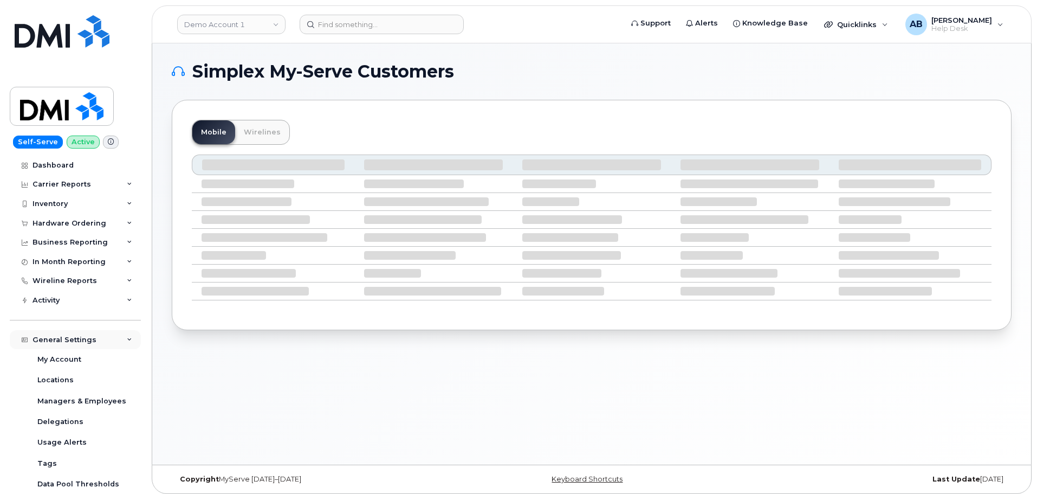
click at [73, 341] on div "General Settings" at bounding box center [65, 339] width 64 height 9
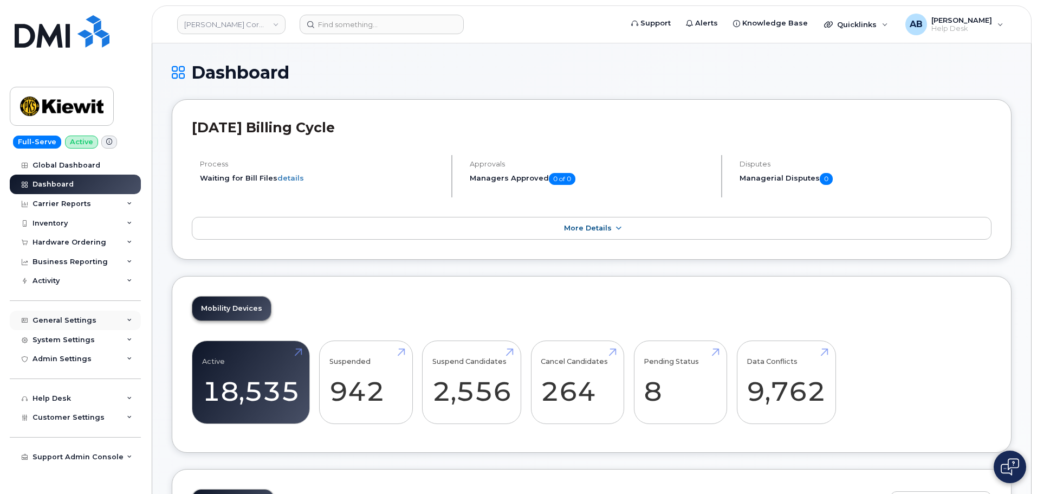
click at [74, 325] on div "General Settings" at bounding box center [75, 321] width 131 height 20
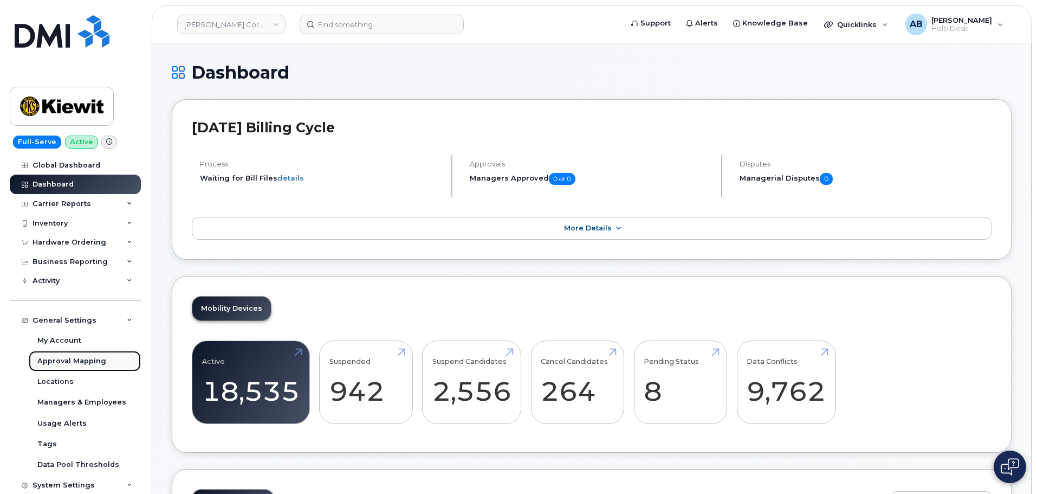
click at [81, 360] on div "Approval Mapping" at bounding box center [71, 361] width 69 height 10
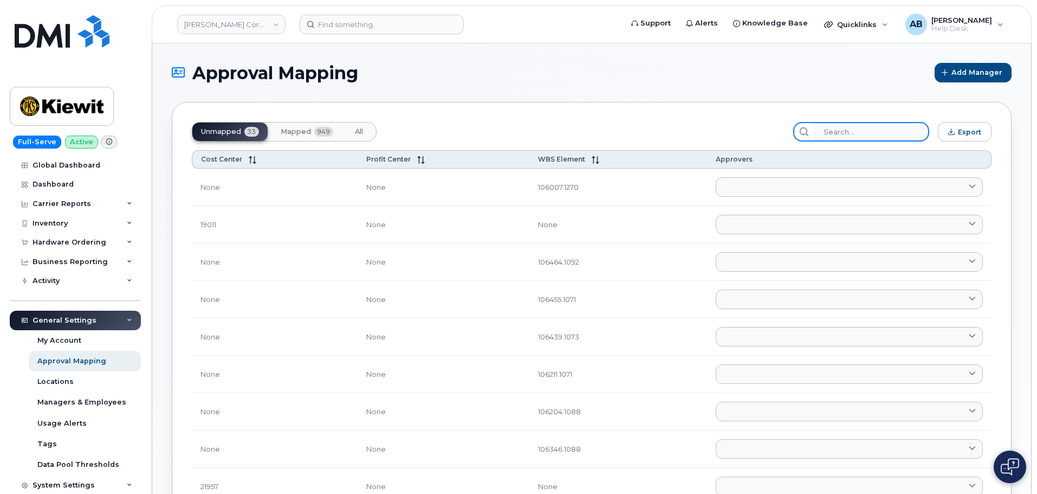
click at [841, 134] on input "search" at bounding box center [871, 132] width 115 height 20
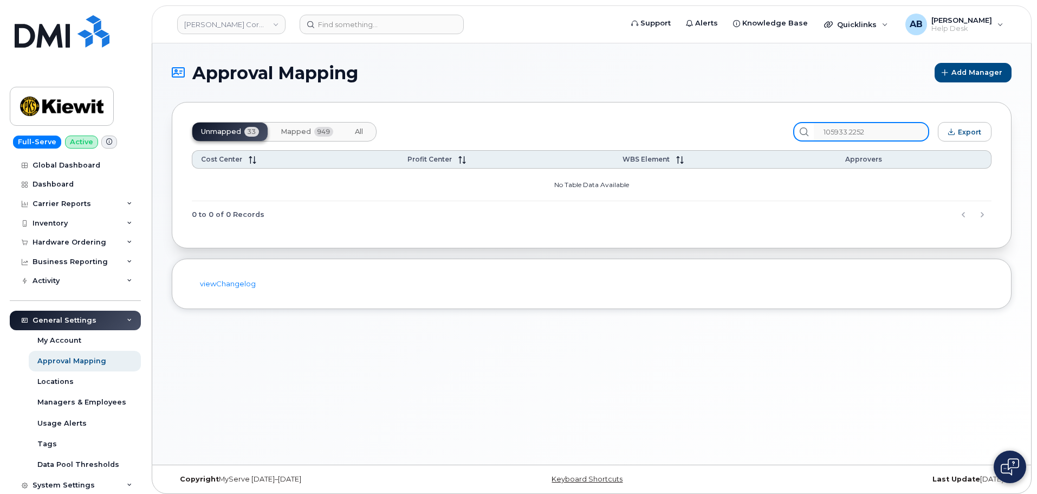
type input "105933.2252"
click at [293, 129] on span "Mapped" at bounding box center [296, 131] width 30 height 9
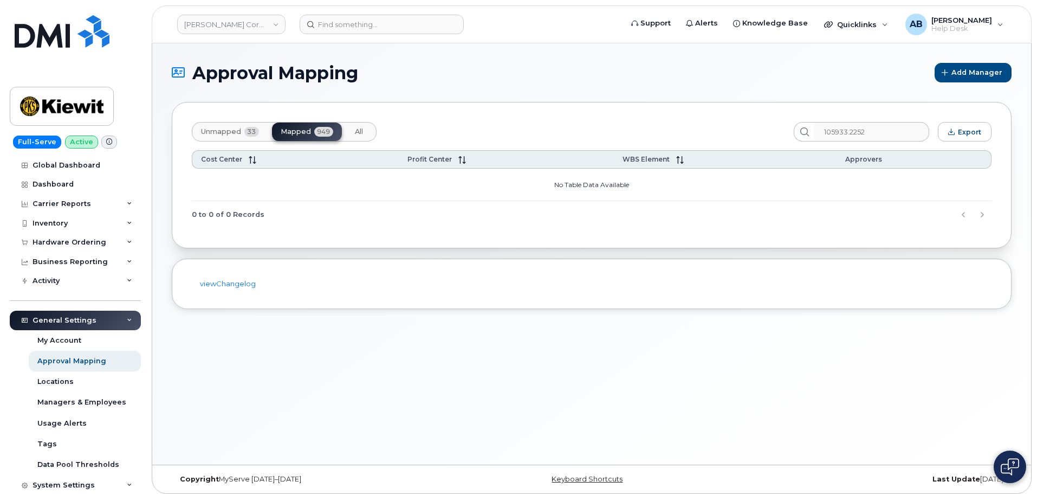
click at [363, 131] on span "All" at bounding box center [359, 131] width 8 height 9
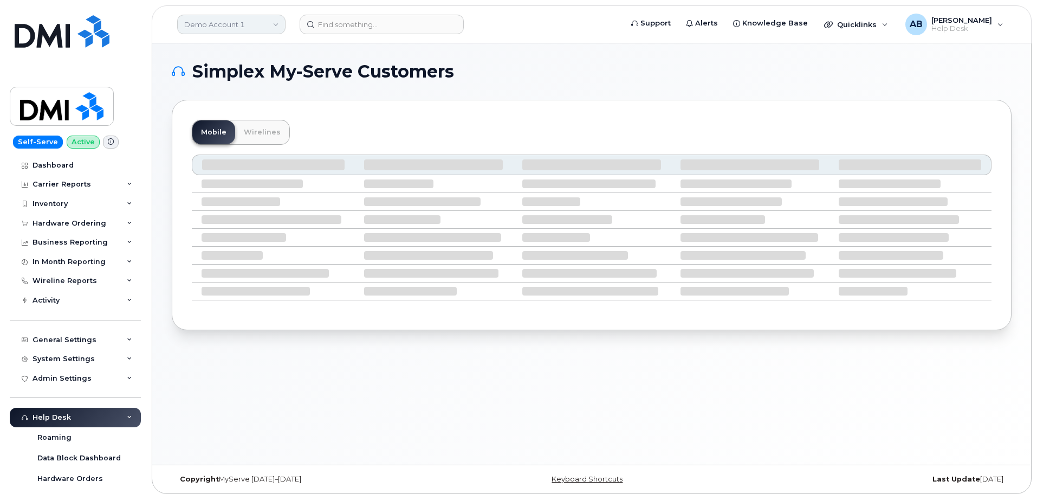
click at [273, 28] on link "Demo Account 1" at bounding box center [231, 25] width 108 height 20
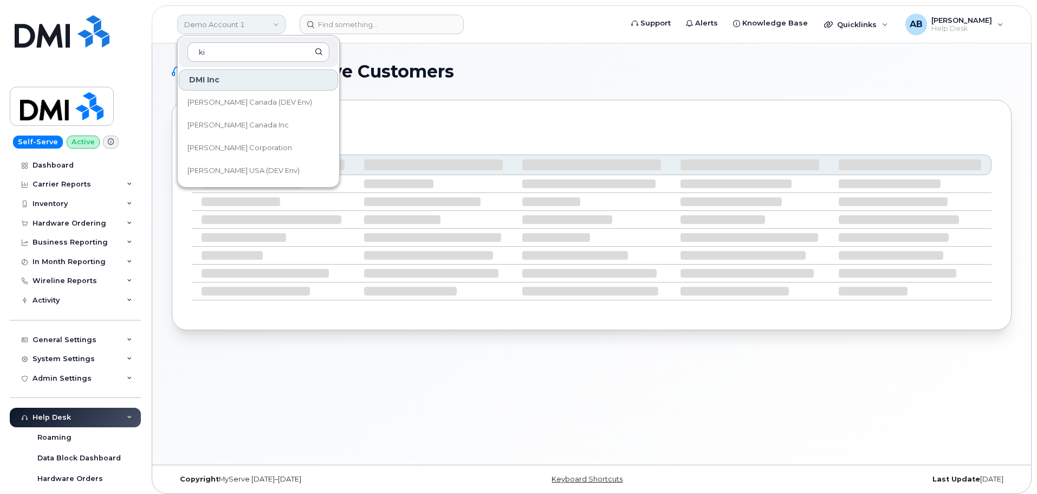
type input "k"
click at [572, 77] on h1 "Simplex My-Serve Customers" at bounding box center [589, 71] width 835 height 17
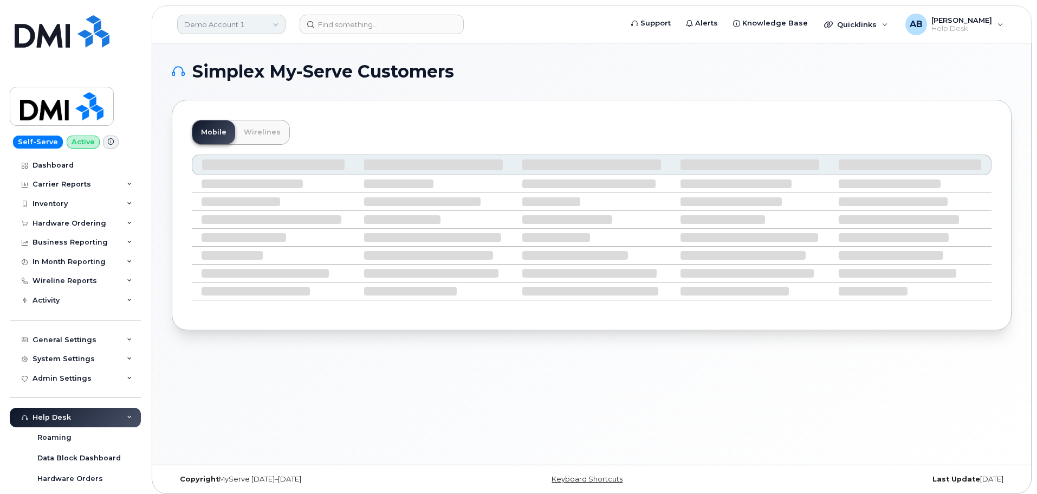
click at [223, 21] on link "Demo Account 1" at bounding box center [231, 25] width 108 height 20
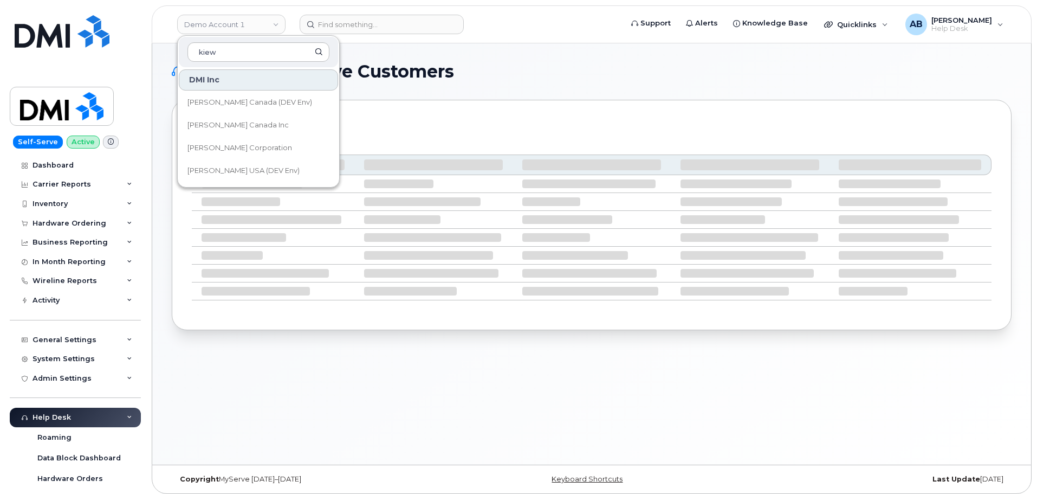
type input "kiew"
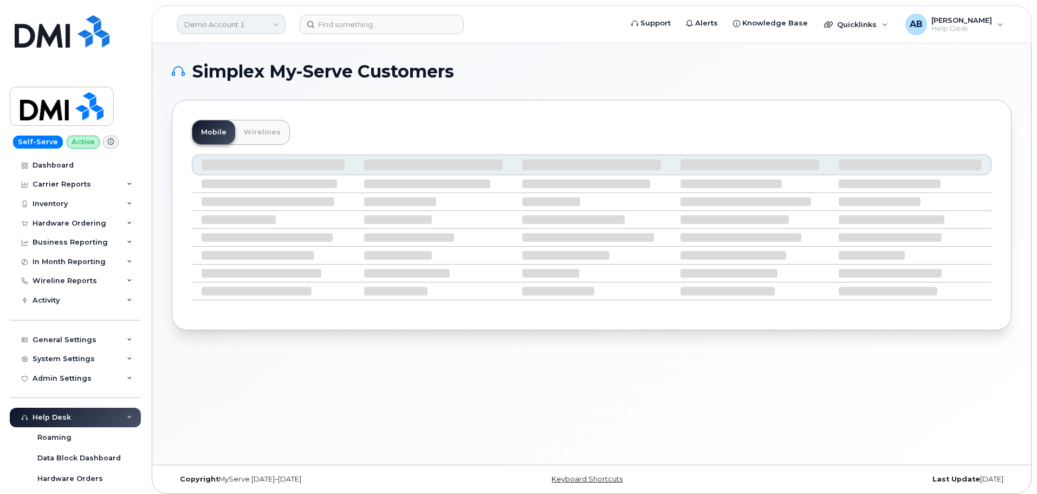
click at [213, 28] on link "Demo Account 1" at bounding box center [231, 25] width 108 height 20
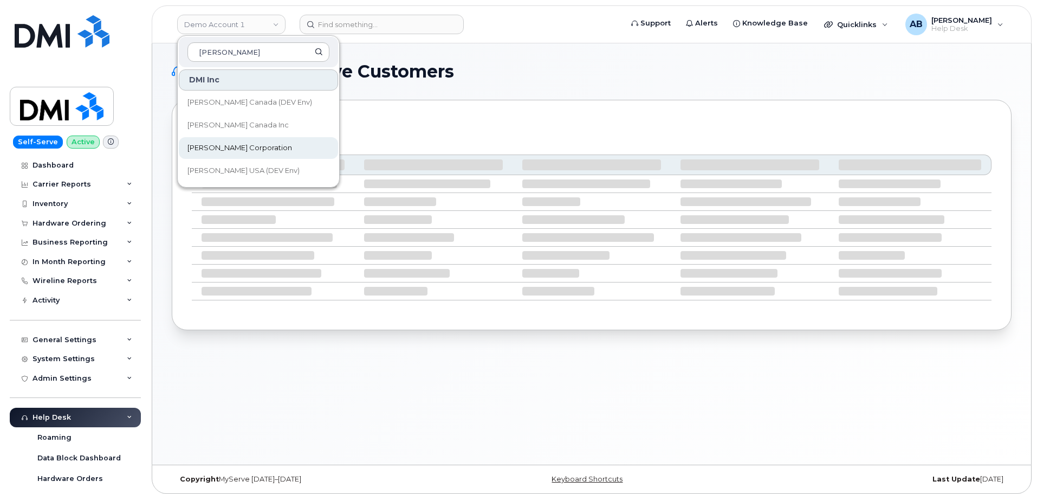
type input "[PERSON_NAME]"
click at [239, 144] on span "[PERSON_NAME] Corporation" at bounding box center [240, 148] width 105 height 11
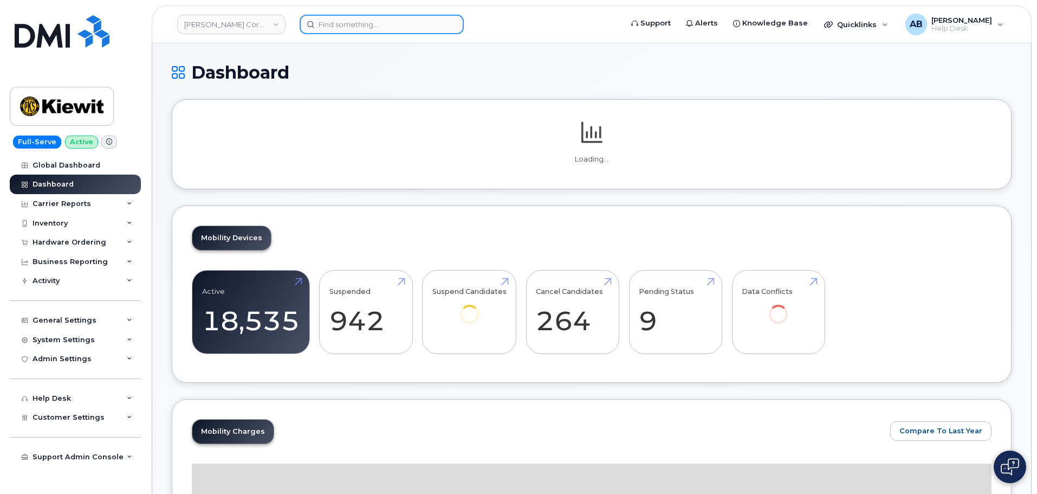
click at [376, 28] on input at bounding box center [382, 25] width 164 height 20
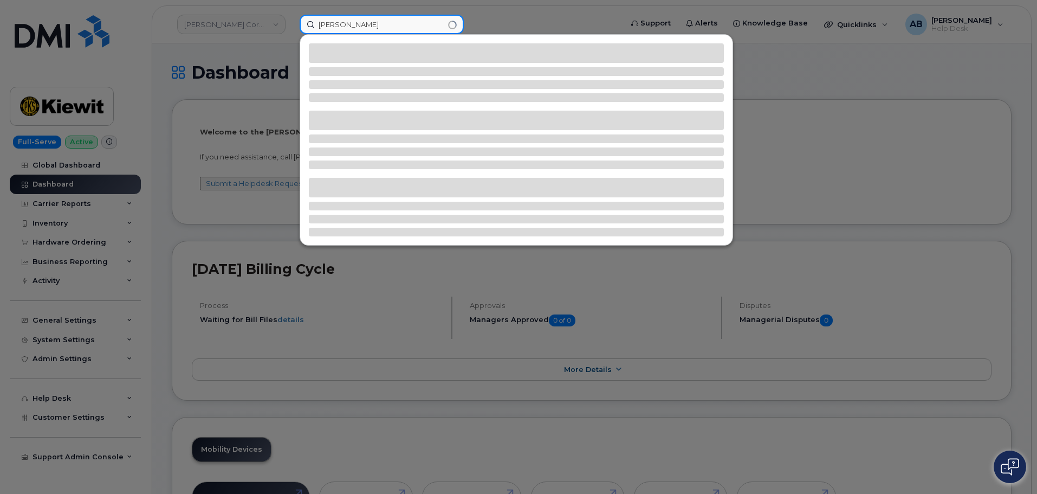
type input "[PERSON_NAME]"
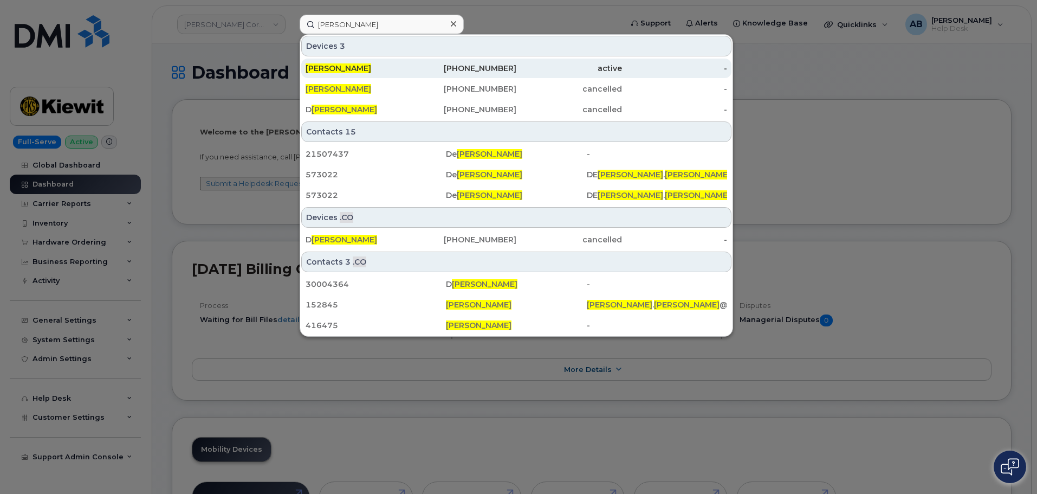
click at [532, 68] on div "active" at bounding box center [569, 68] width 106 height 11
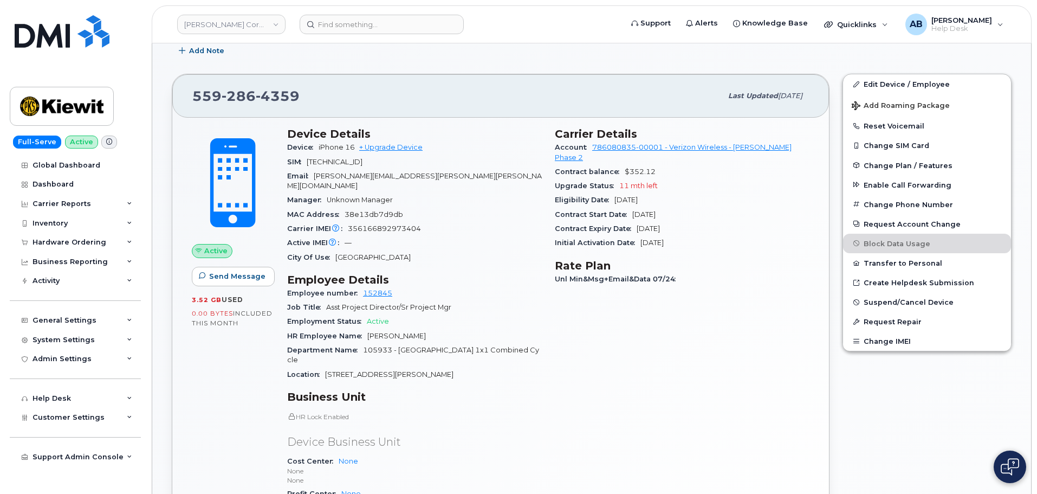
scroll to position [163, 0]
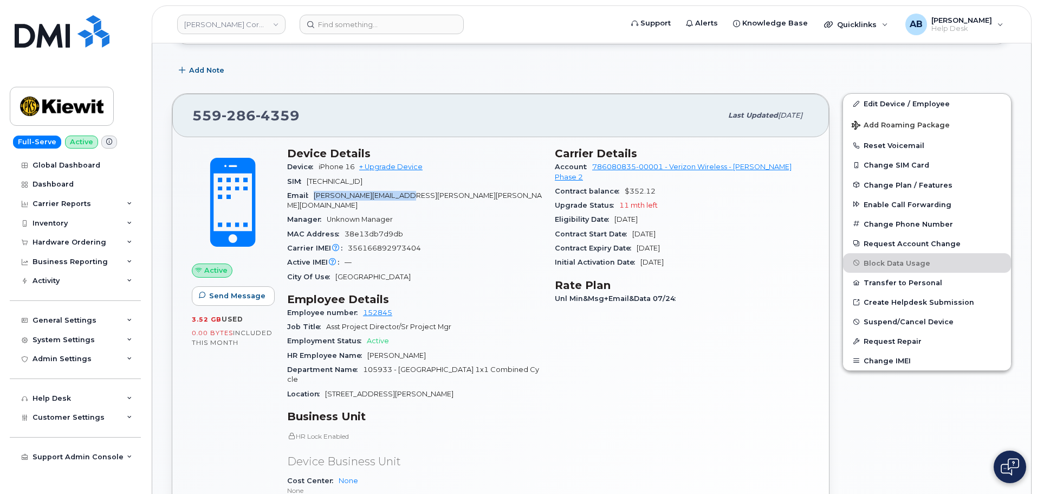
drag, startPoint x: 315, startPoint y: 196, endPoint x: 438, endPoint y: 195, distance: 122.5
click at [438, 195] on div "Email [PERSON_NAME][EMAIL_ADDRESS][PERSON_NAME][PERSON_NAME][DOMAIN_NAME]" at bounding box center [414, 201] width 255 height 24
copy span "[PERSON_NAME][EMAIL_ADDRESS][PERSON_NAME][PERSON_NAME][DOMAIN_NAME]"
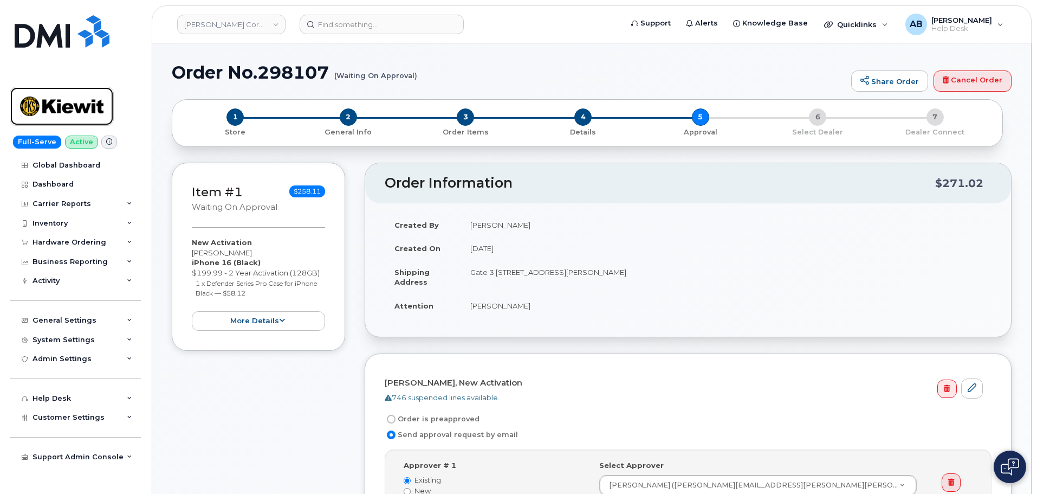
click at [65, 110] on img at bounding box center [61, 106] width 83 height 31
drag, startPoint x: 331, startPoint y: 75, endPoint x: 260, endPoint y: 75, distance: 71.0
click at [260, 75] on h1 "Order No.298107 (Waiting On Approval)" at bounding box center [509, 72] width 674 height 19
copy h1 "298107"
